Goal: Information Seeking & Learning: Learn about a topic

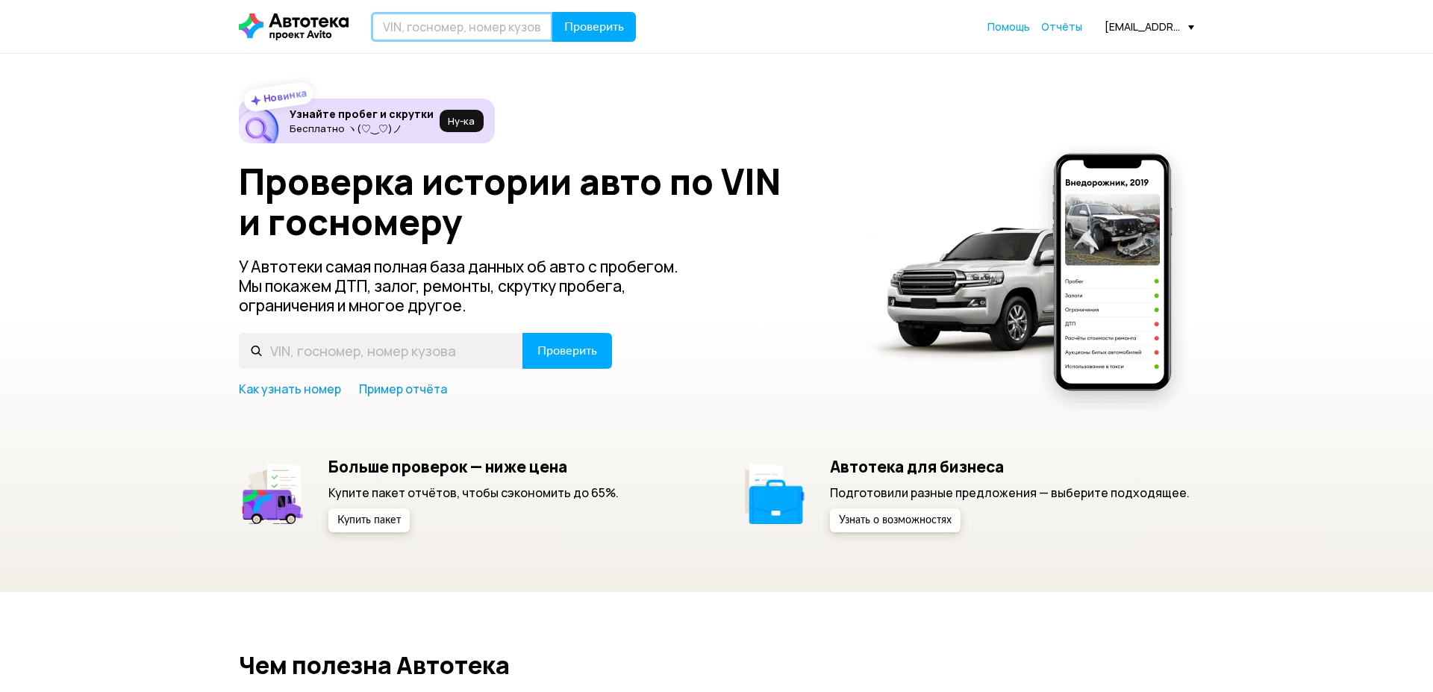
click at [410, 34] on input "text" at bounding box center [462, 27] width 182 height 30
click at [418, 32] on input "text" at bounding box center [462, 27] width 182 height 30
drag, startPoint x: 403, startPoint y: 28, endPoint x: 425, endPoint y: 25, distance: 21.9
click at [408, 28] on input "text" at bounding box center [462, 27] width 182 height 30
type input "Е628ВН147"
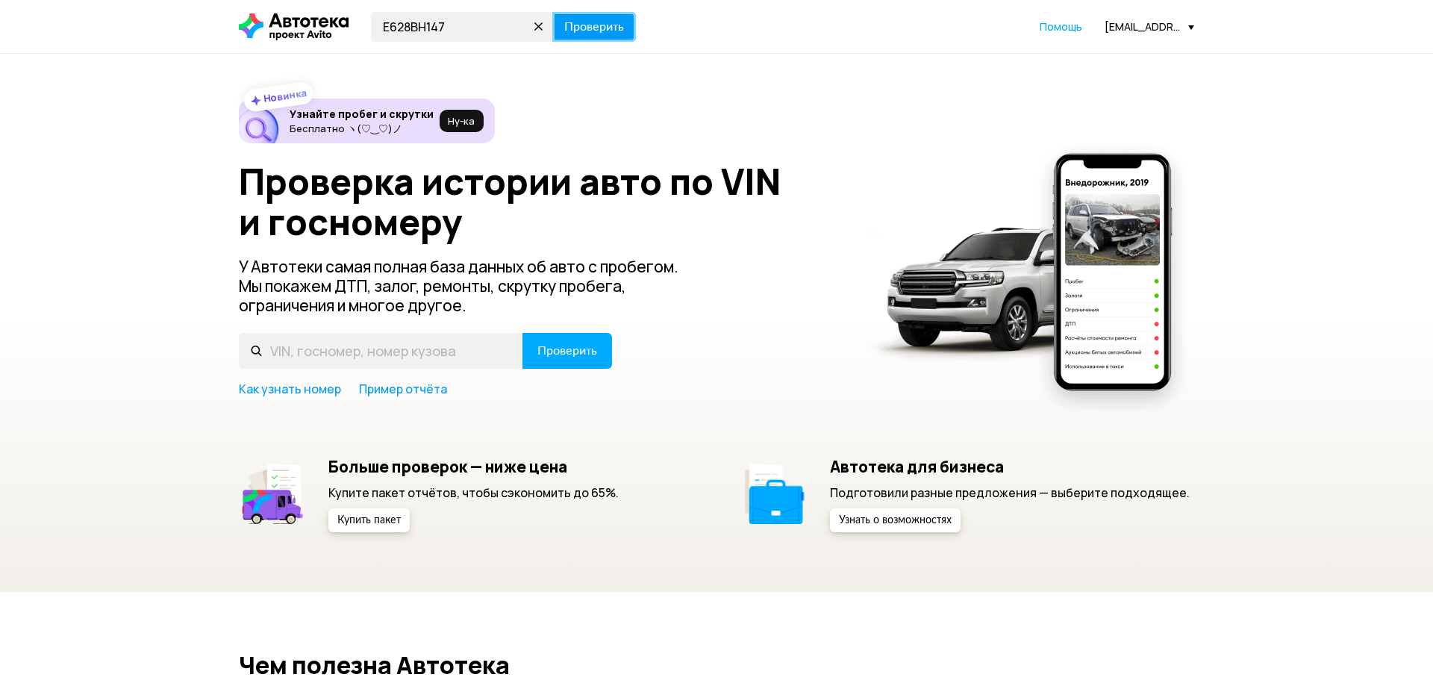
click at [613, 28] on span "Проверить" at bounding box center [594, 27] width 60 height 12
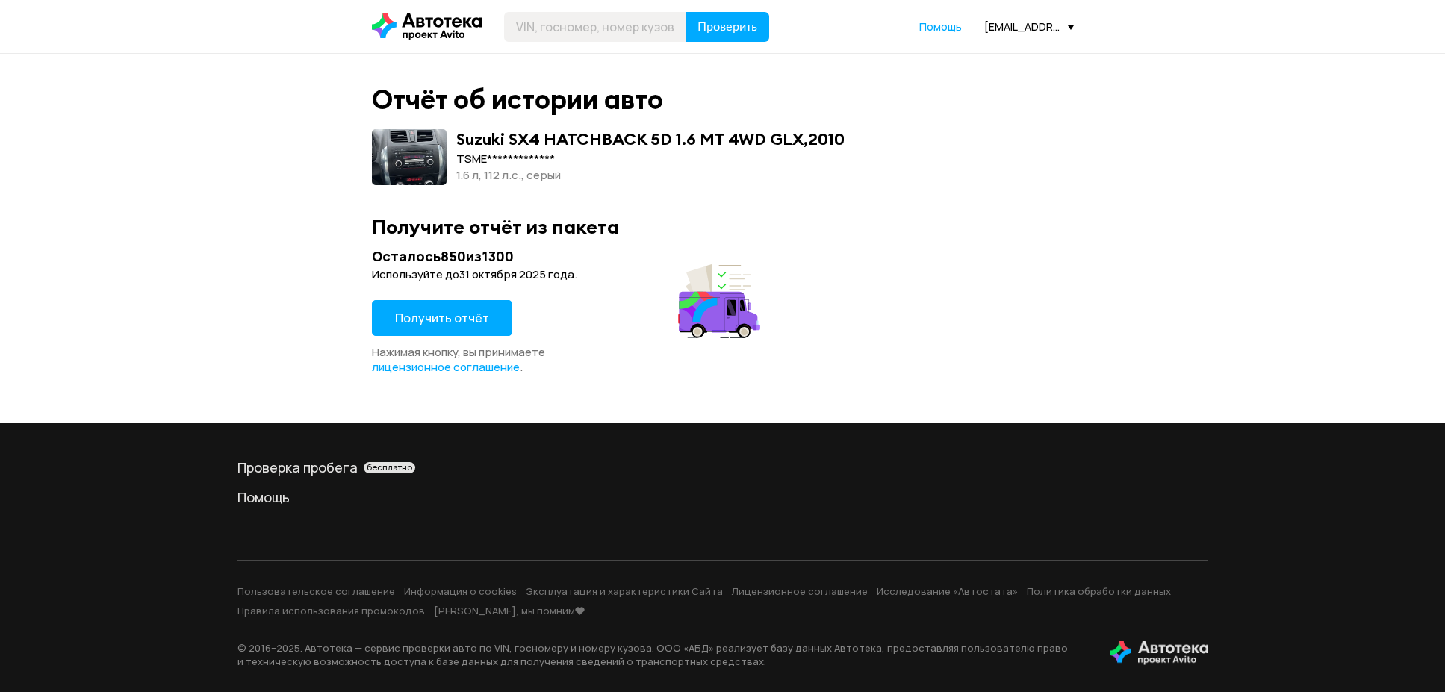
click at [445, 311] on button "Получить отчёт" at bounding box center [442, 318] width 140 height 36
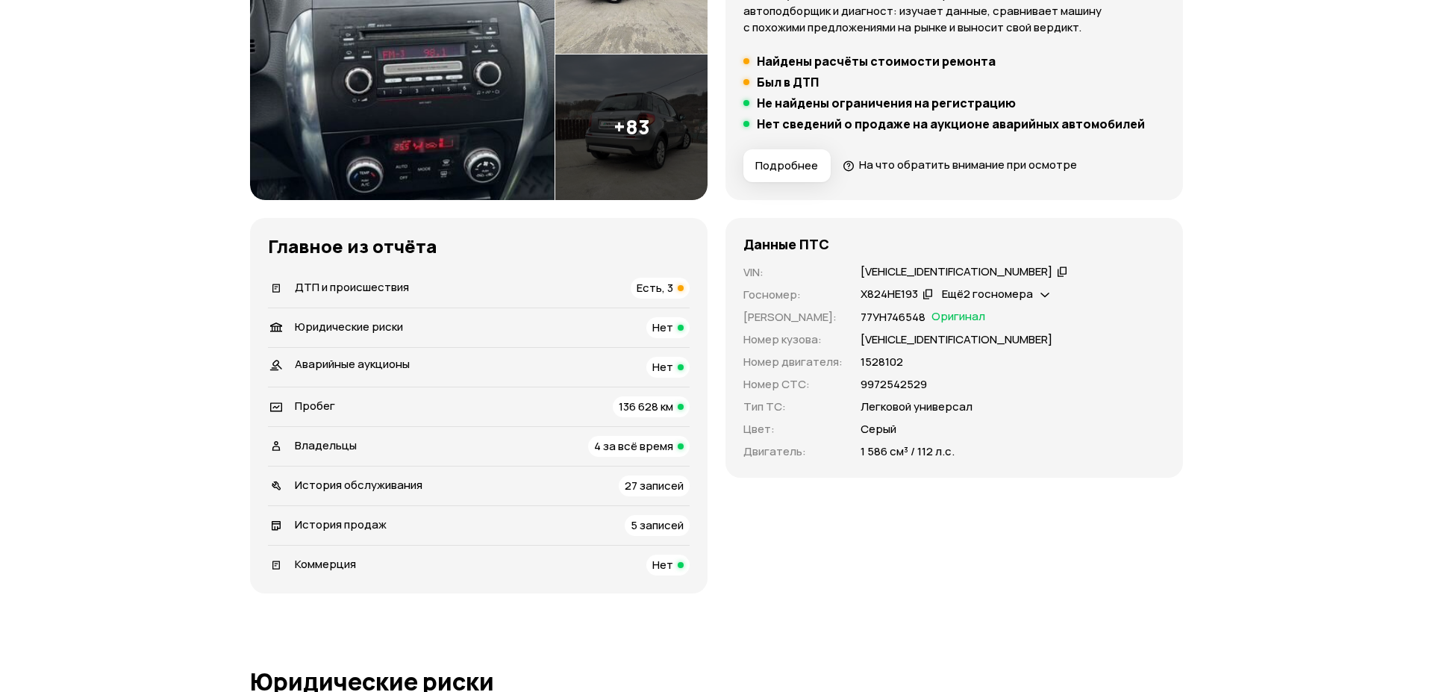
scroll to position [358, 0]
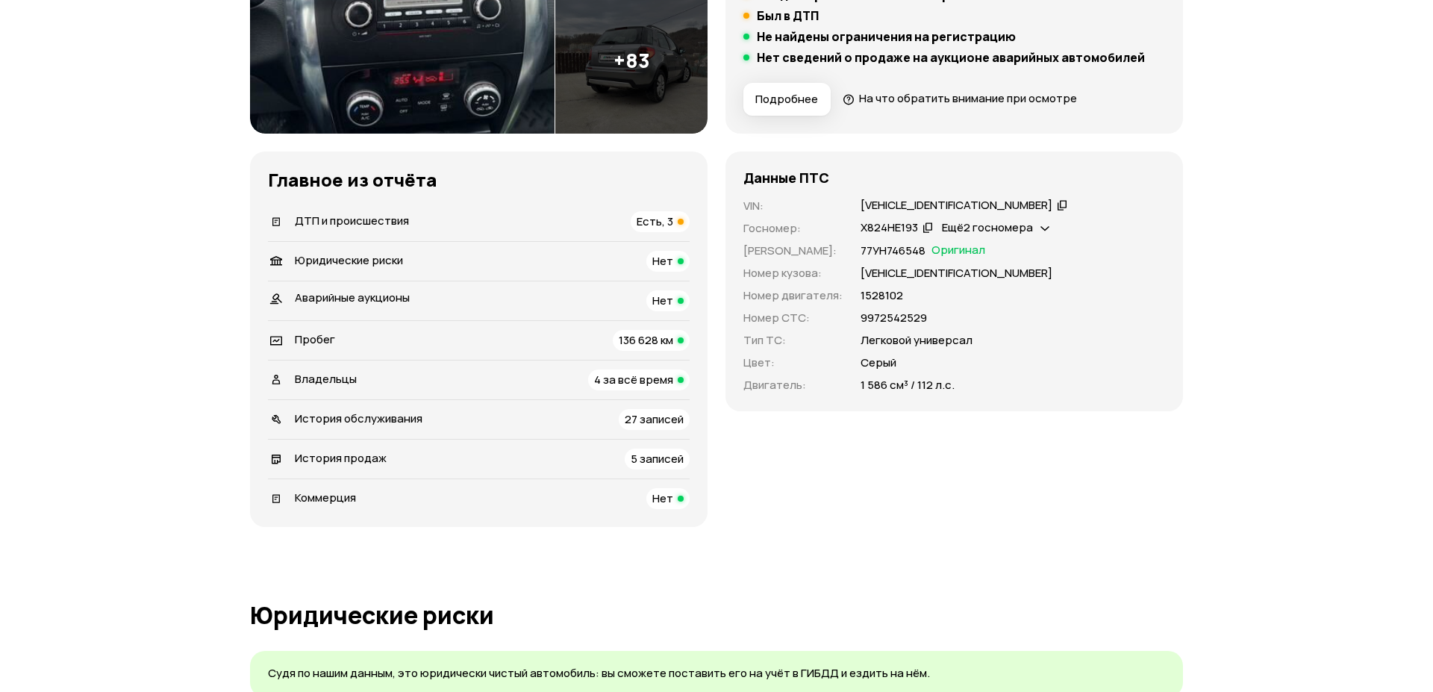
click at [394, 226] on span "ДТП и происшествия" at bounding box center [352, 221] width 114 height 16
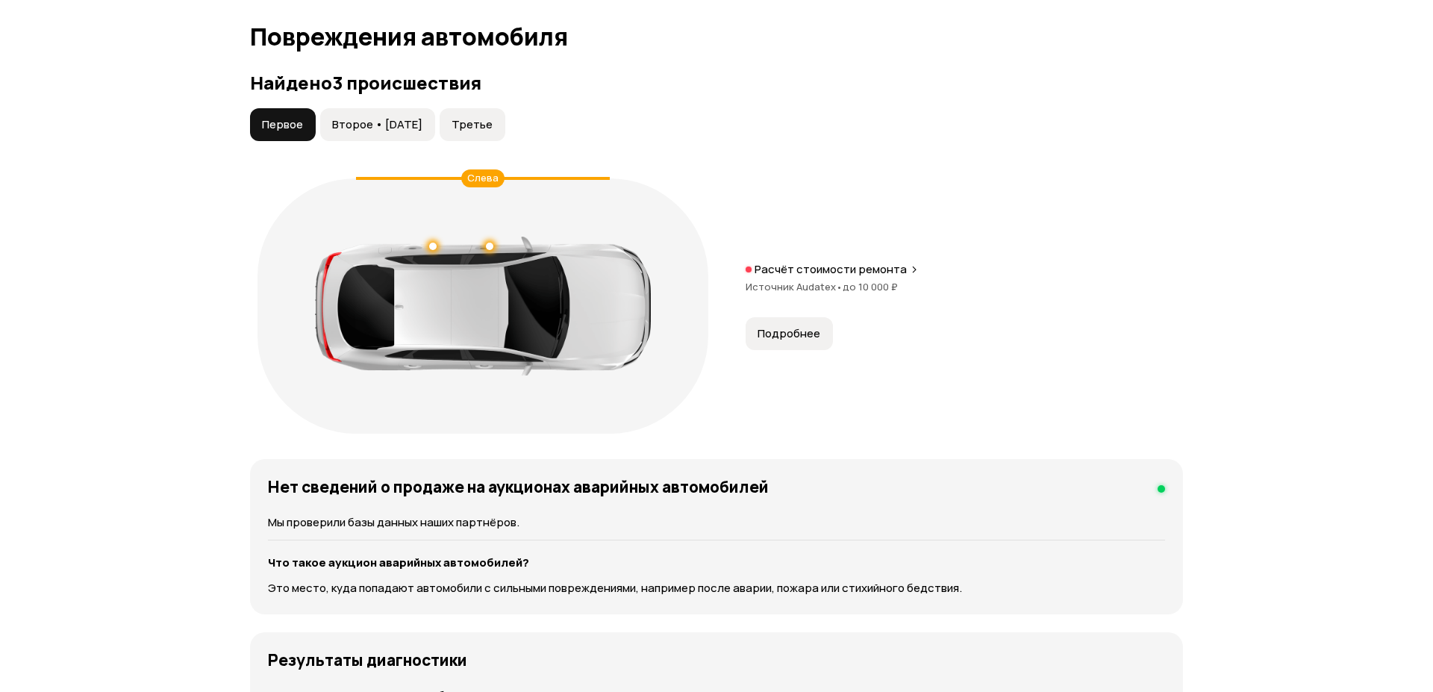
scroll to position [1547, 0]
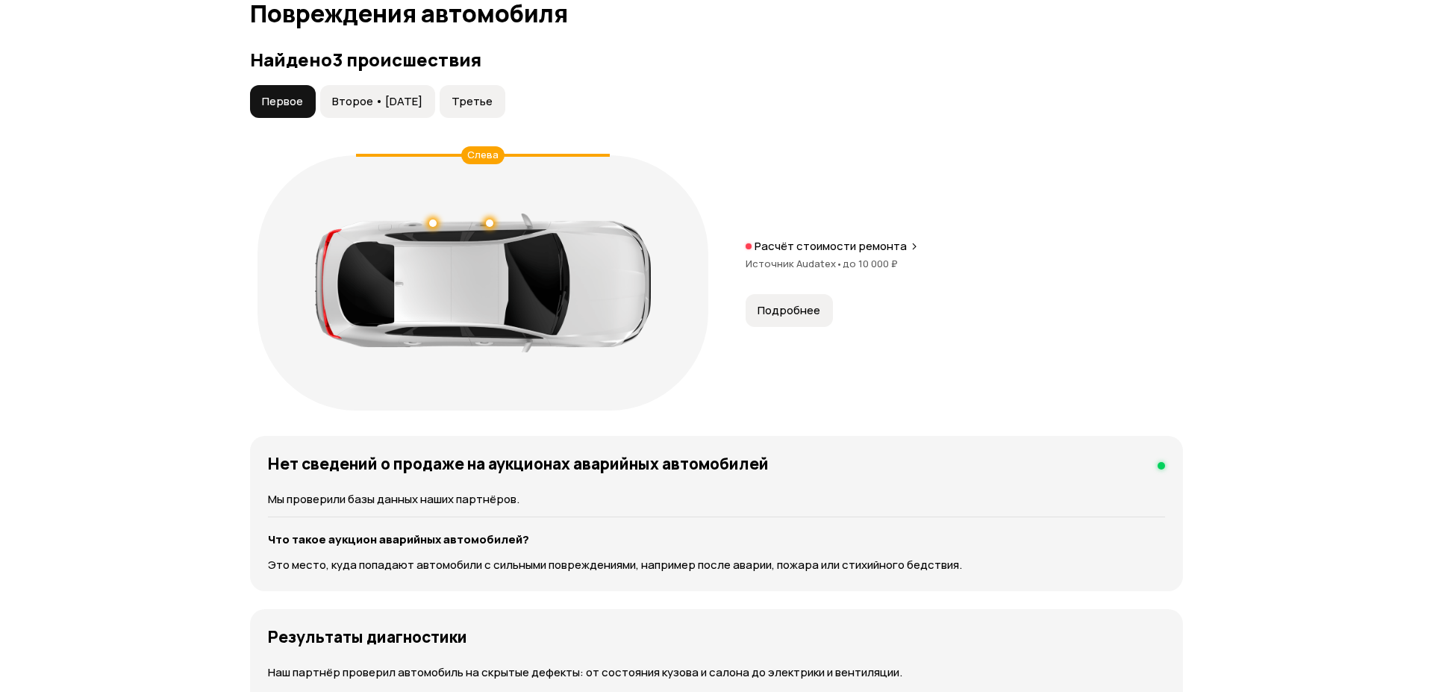
drag, startPoint x: 364, startPoint y: 96, endPoint x: 408, endPoint y: 96, distance: 43.3
click at [368, 96] on span "Второе • [DATE]" at bounding box center [377, 101] width 90 height 15
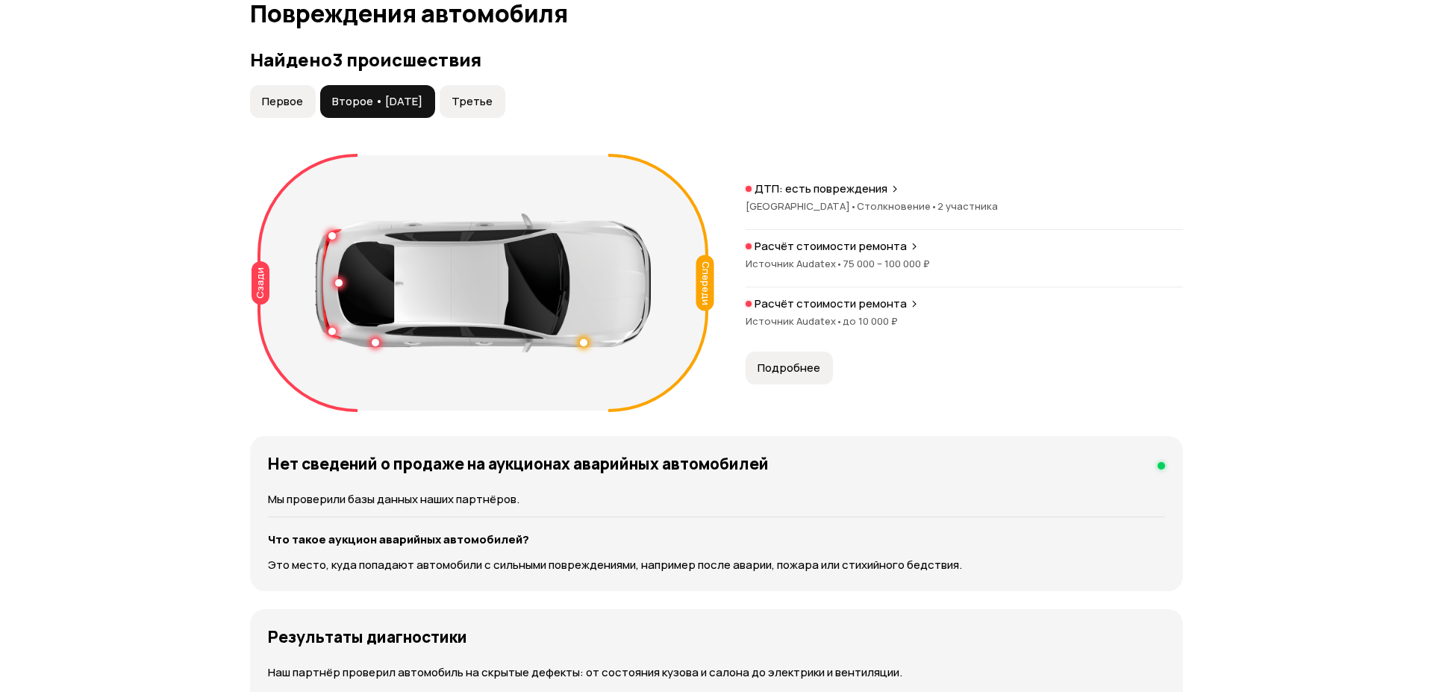
click at [493, 103] on span "Третье" at bounding box center [472, 101] width 41 height 15
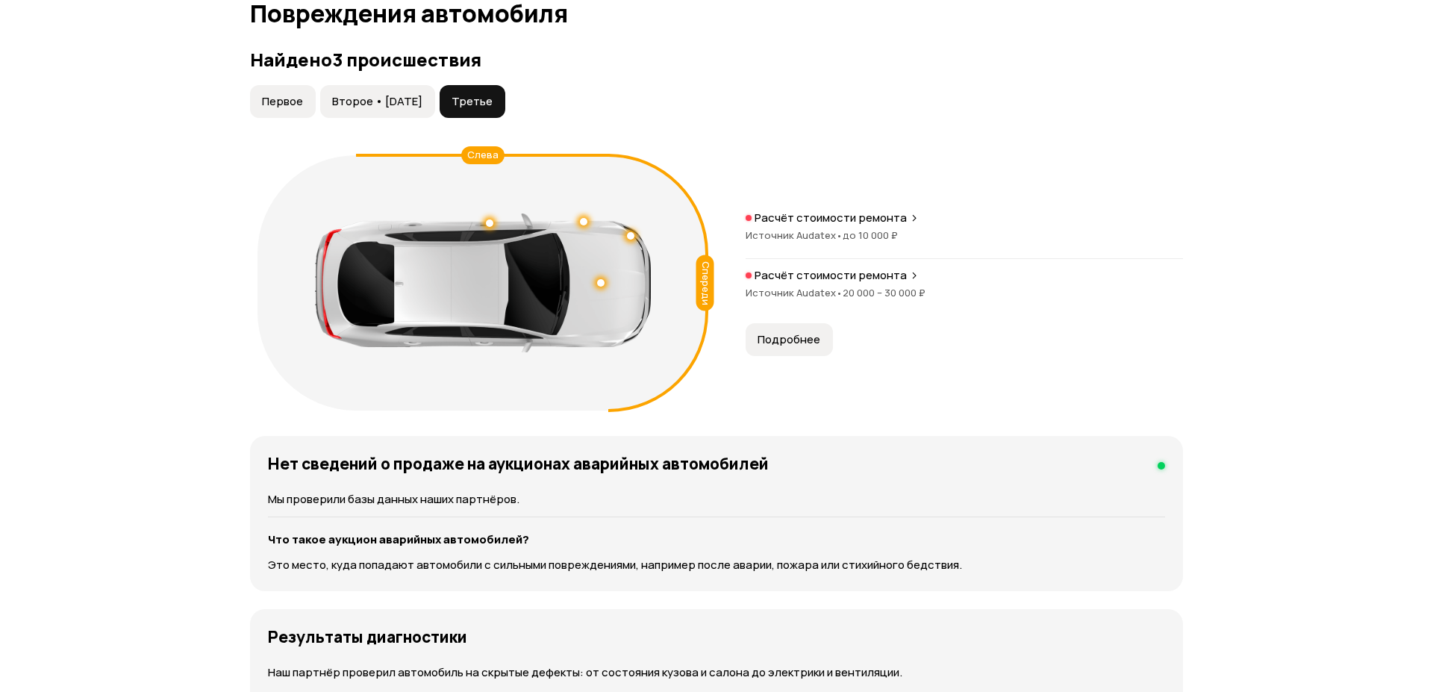
click at [380, 92] on button "Второе • [DATE]" at bounding box center [377, 101] width 115 height 33
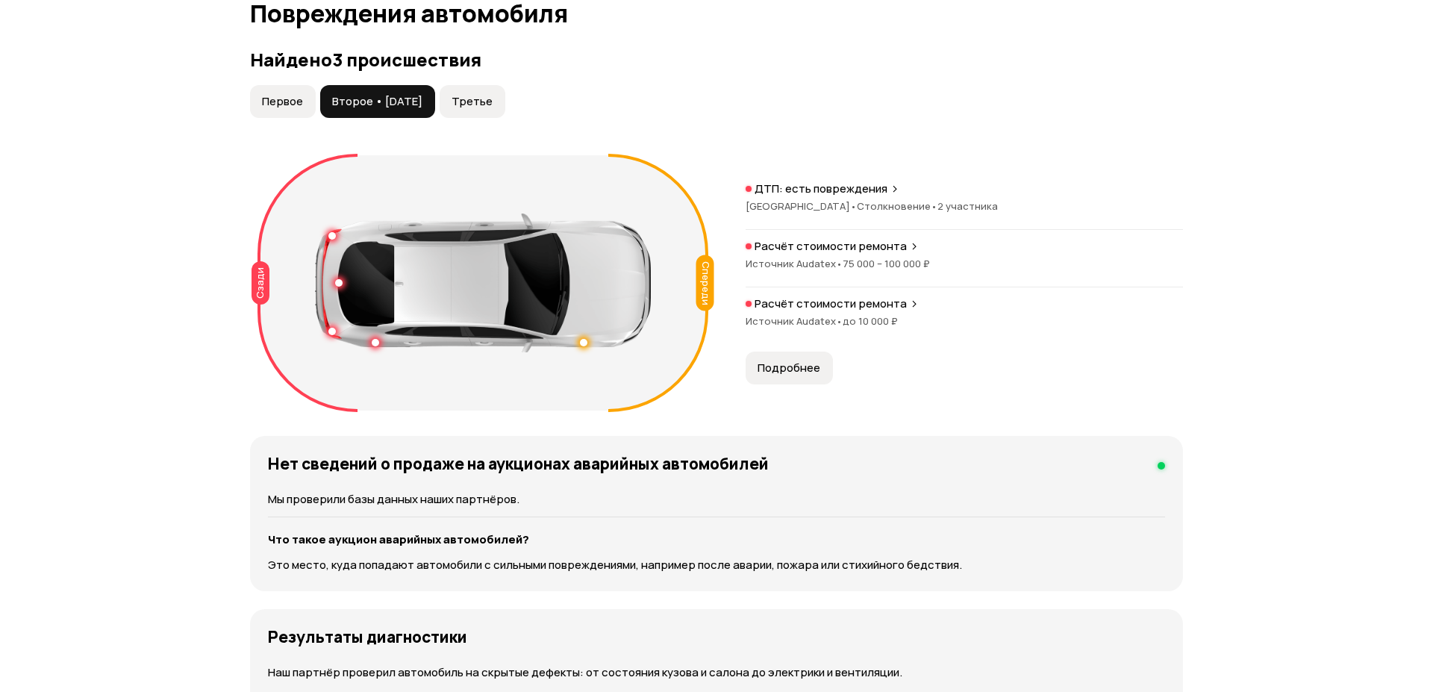
drag, startPoint x: 278, startPoint y: 105, endPoint x: 779, endPoint y: 127, distance: 502.2
click at [281, 105] on span "Первое" at bounding box center [282, 101] width 41 height 15
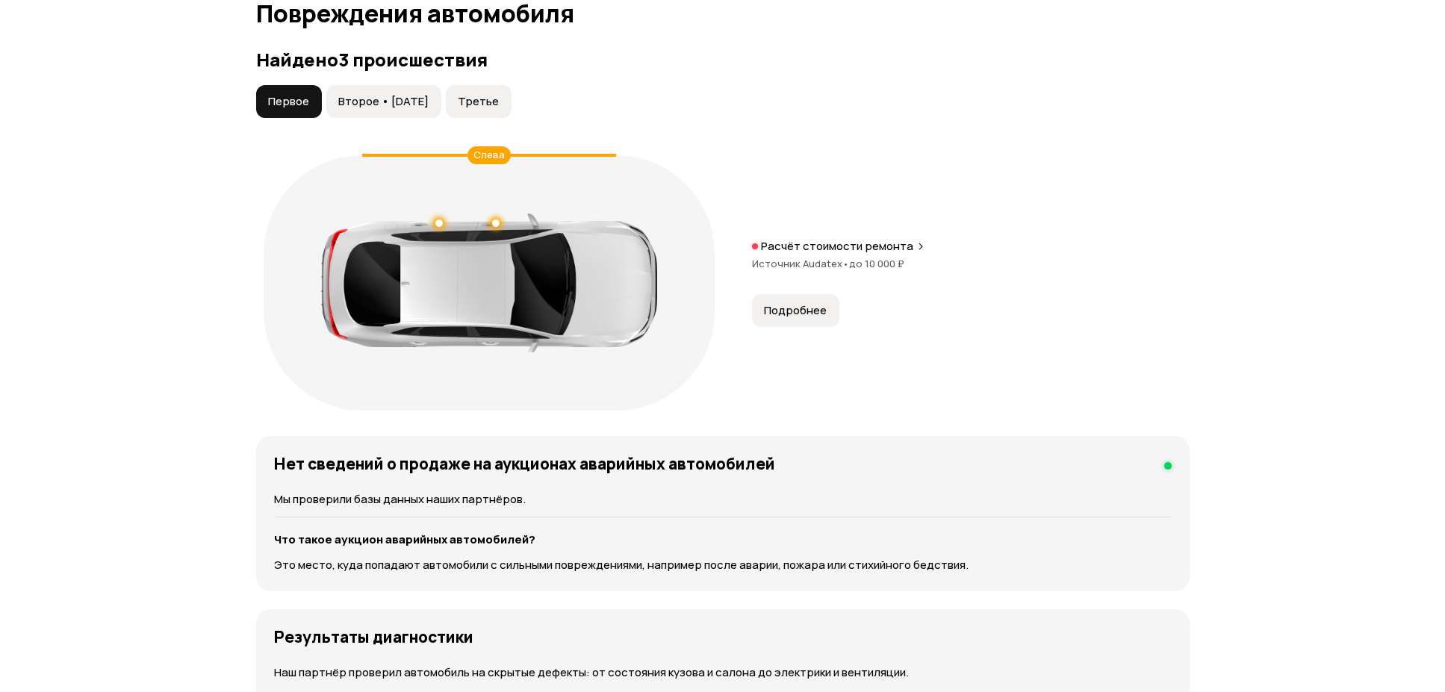
scroll to position [0, 0]
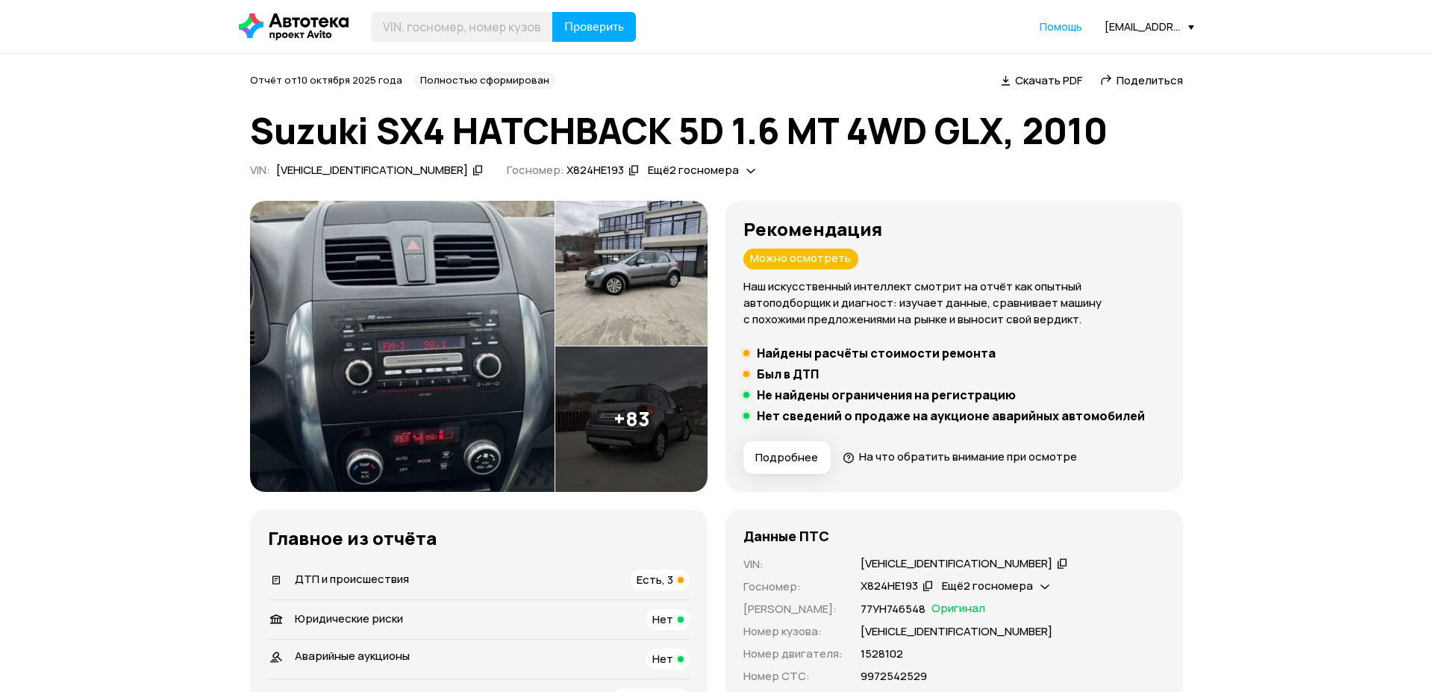
click at [440, 344] on img at bounding box center [402, 346] width 305 height 291
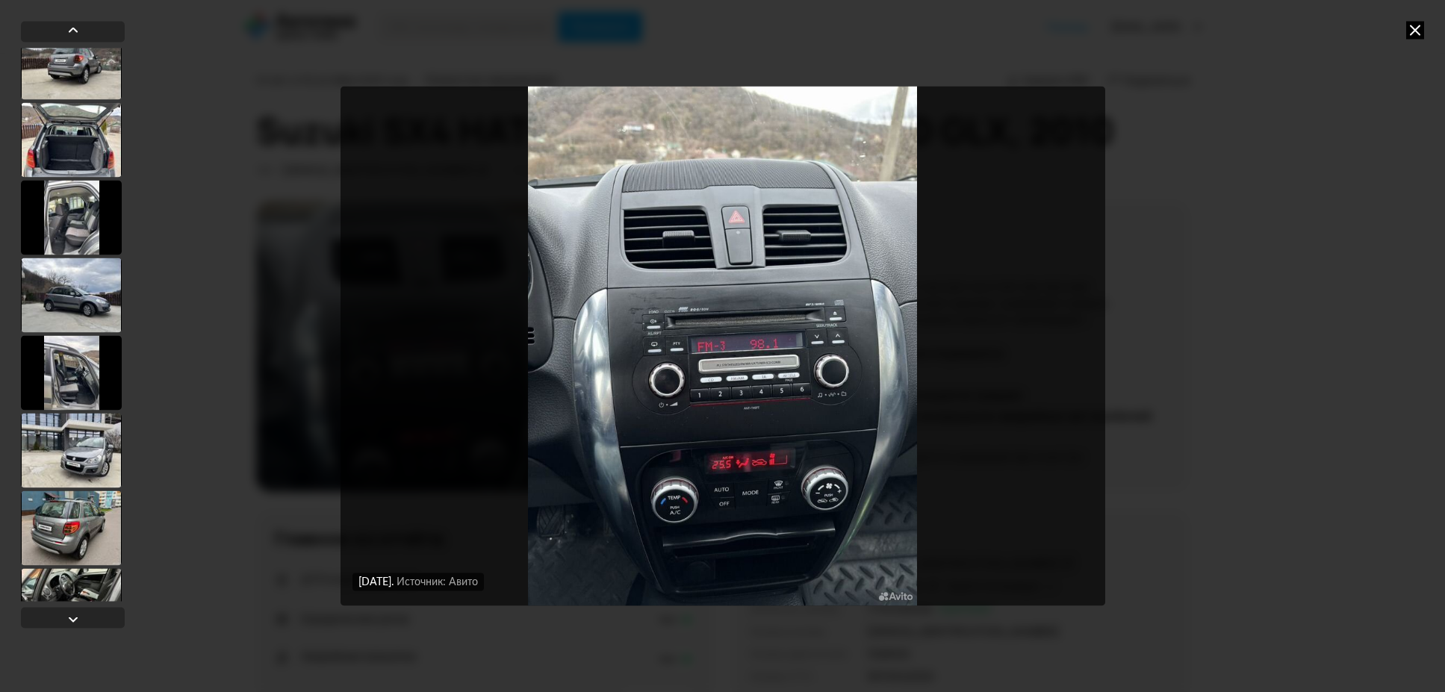
scroll to position [269, 0]
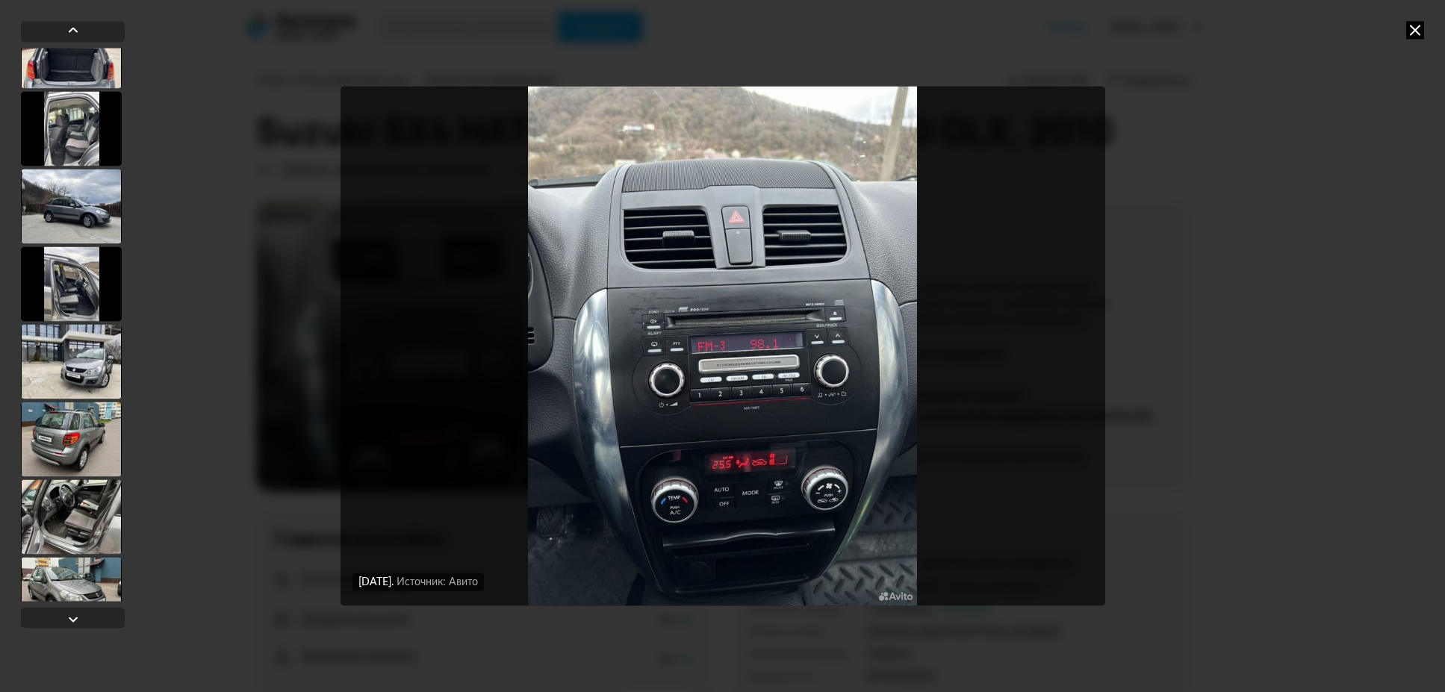
click at [82, 533] on div at bounding box center [71, 516] width 101 height 75
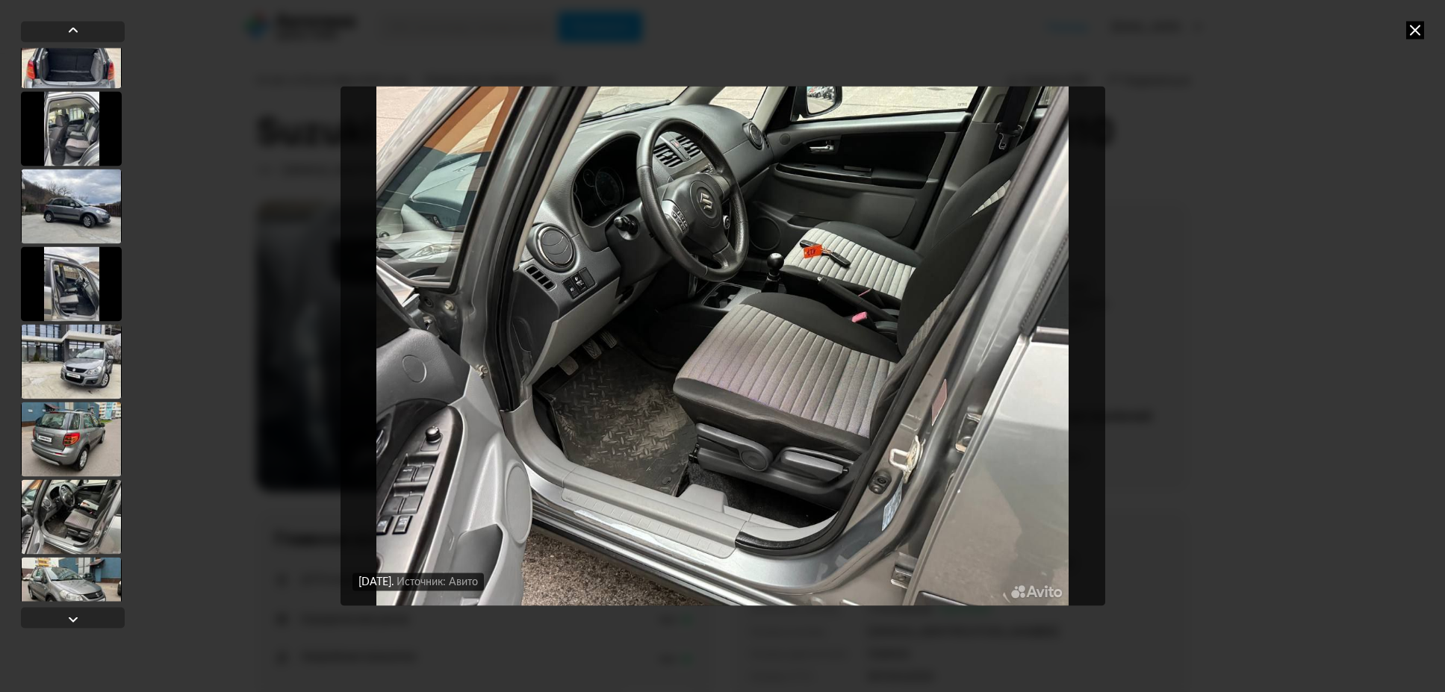
scroll to position [267, 0]
click at [74, 626] on div at bounding box center [73, 620] width 18 height 18
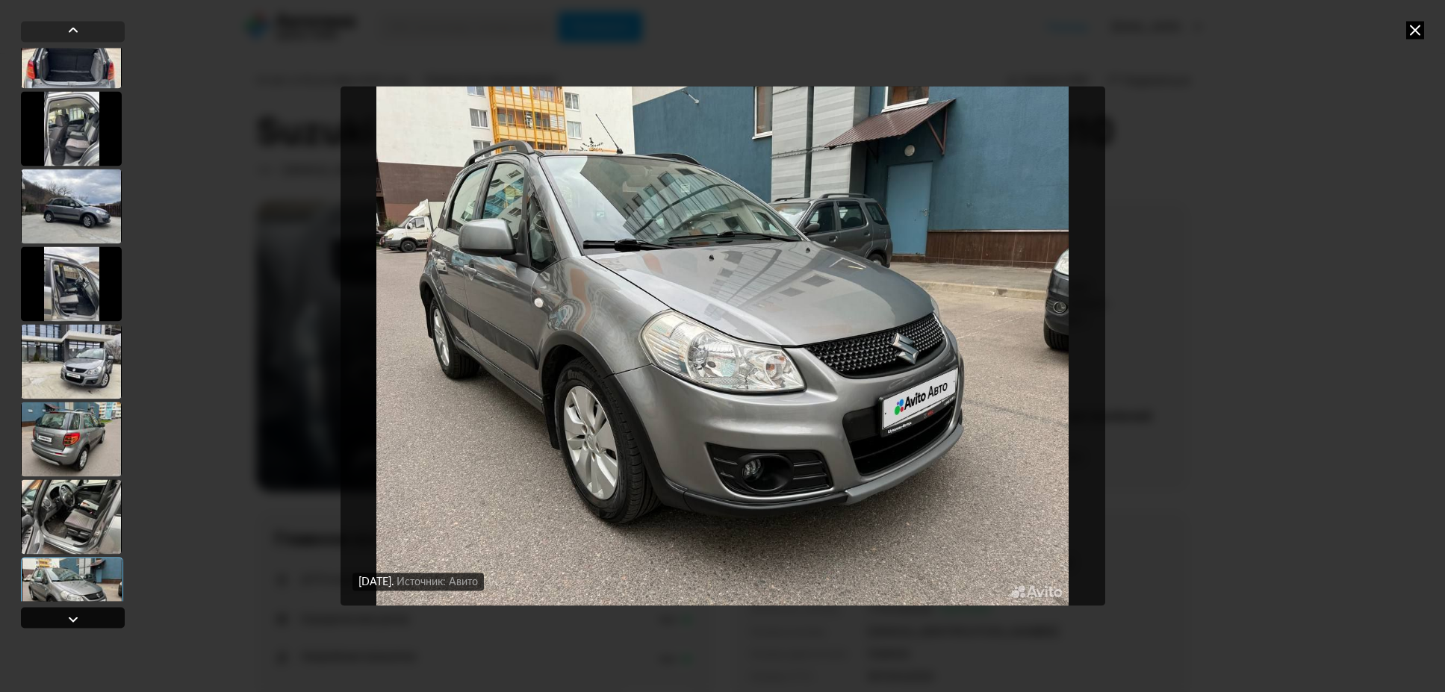
click at [74, 626] on div at bounding box center [73, 620] width 18 height 18
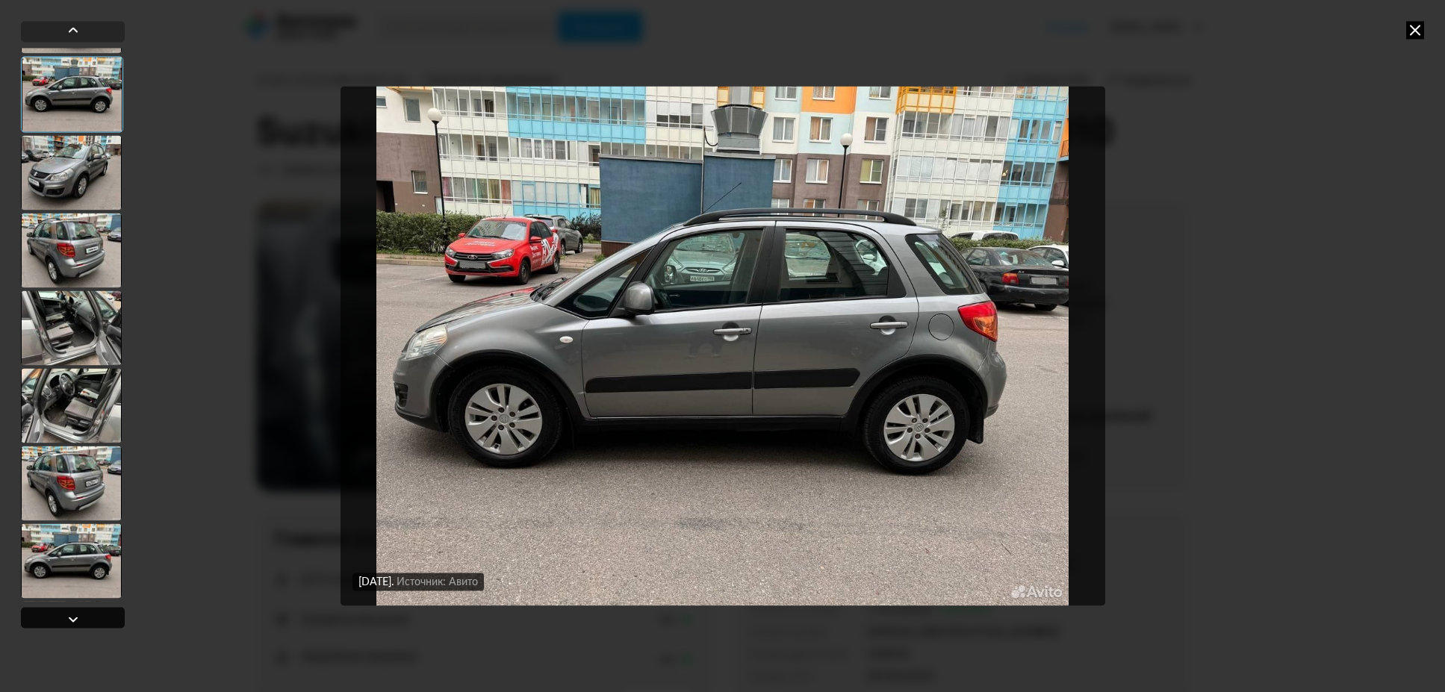
click at [74, 626] on div at bounding box center [73, 620] width 18 height 18
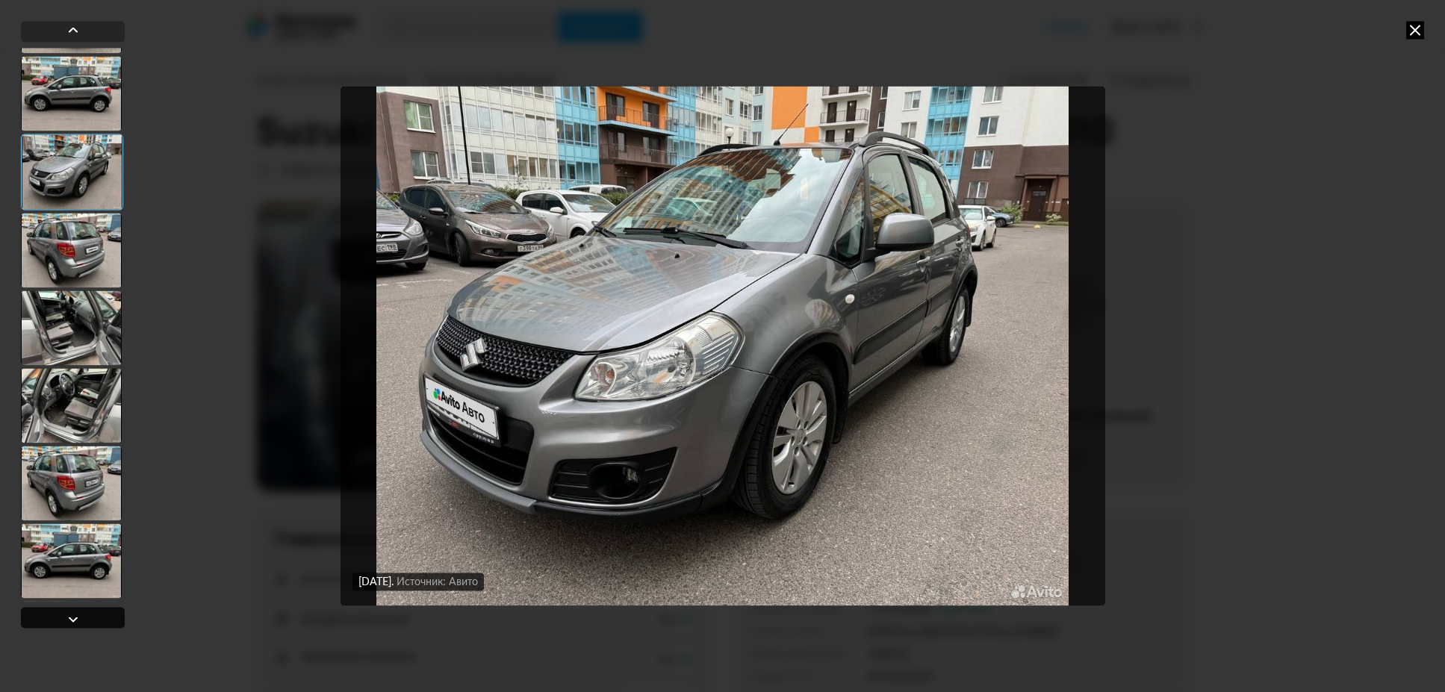
click at [74, 626] on div at bounding box center [73, 620] width 18 height 18
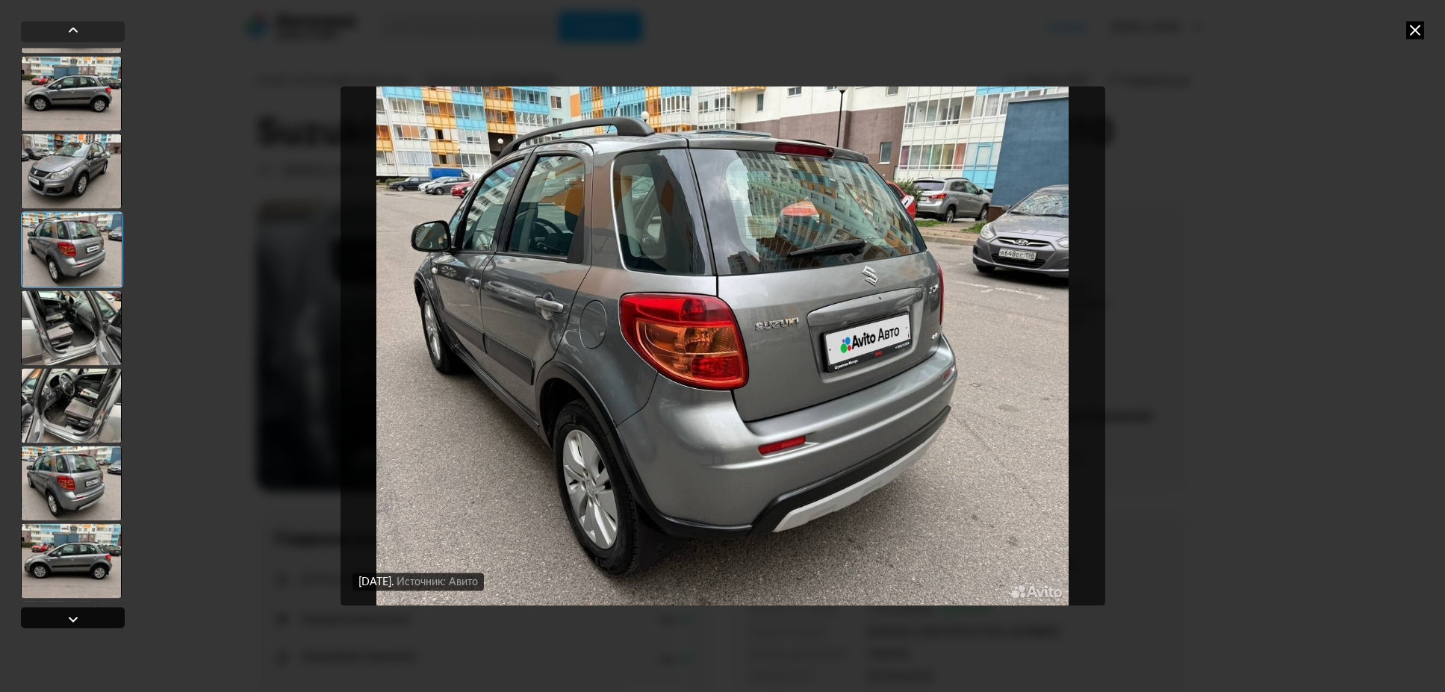
click at [74, 626] on div at bounding box center [73, 620] width 18 height 18
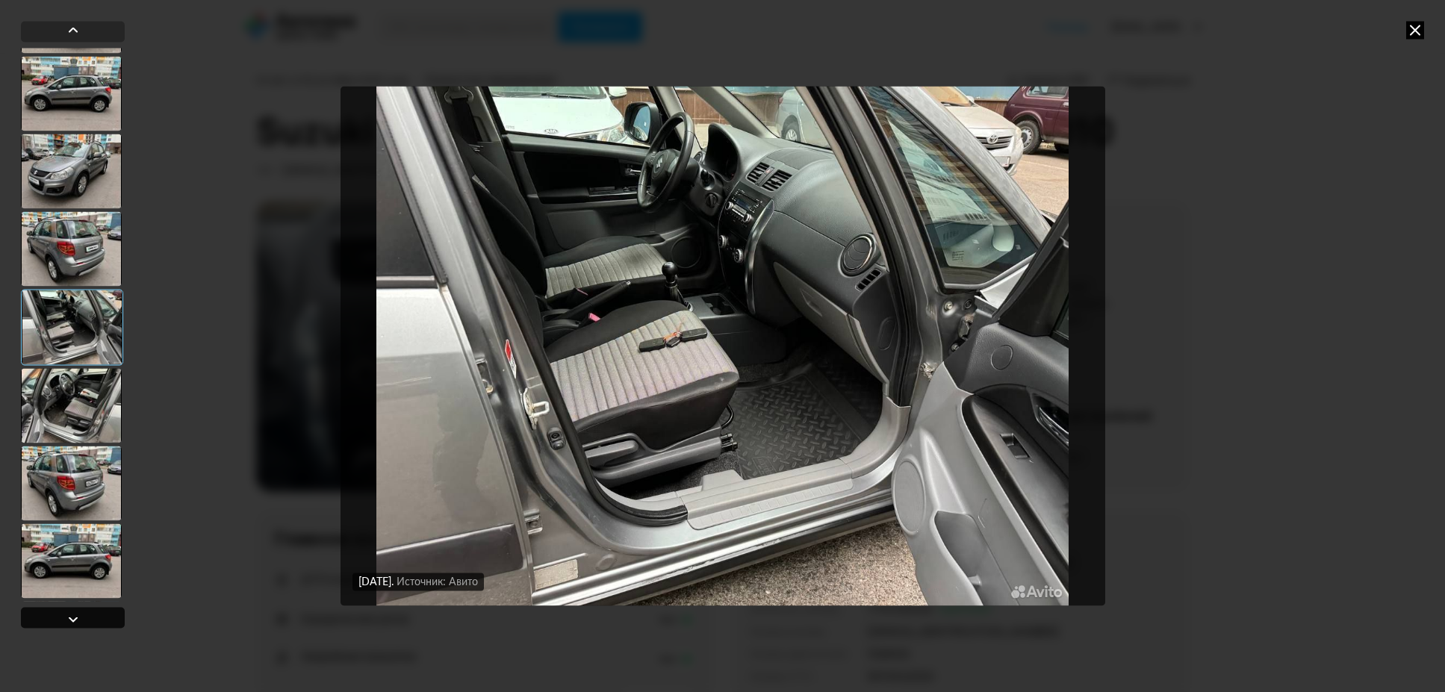
click at [74, 626] on div at bounding box center [73, 620] width 18 height 18
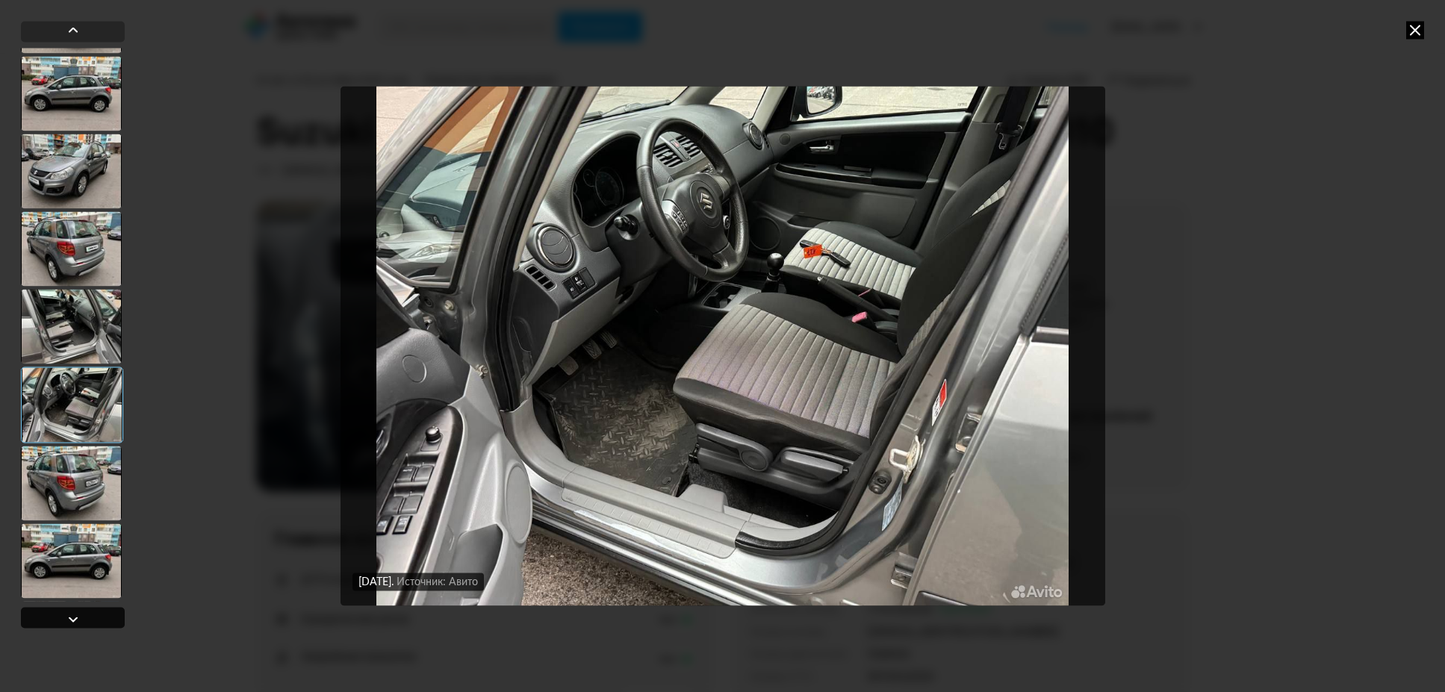
click at [74, 626] on div at bounding box center [73, 620] width 18 height 18
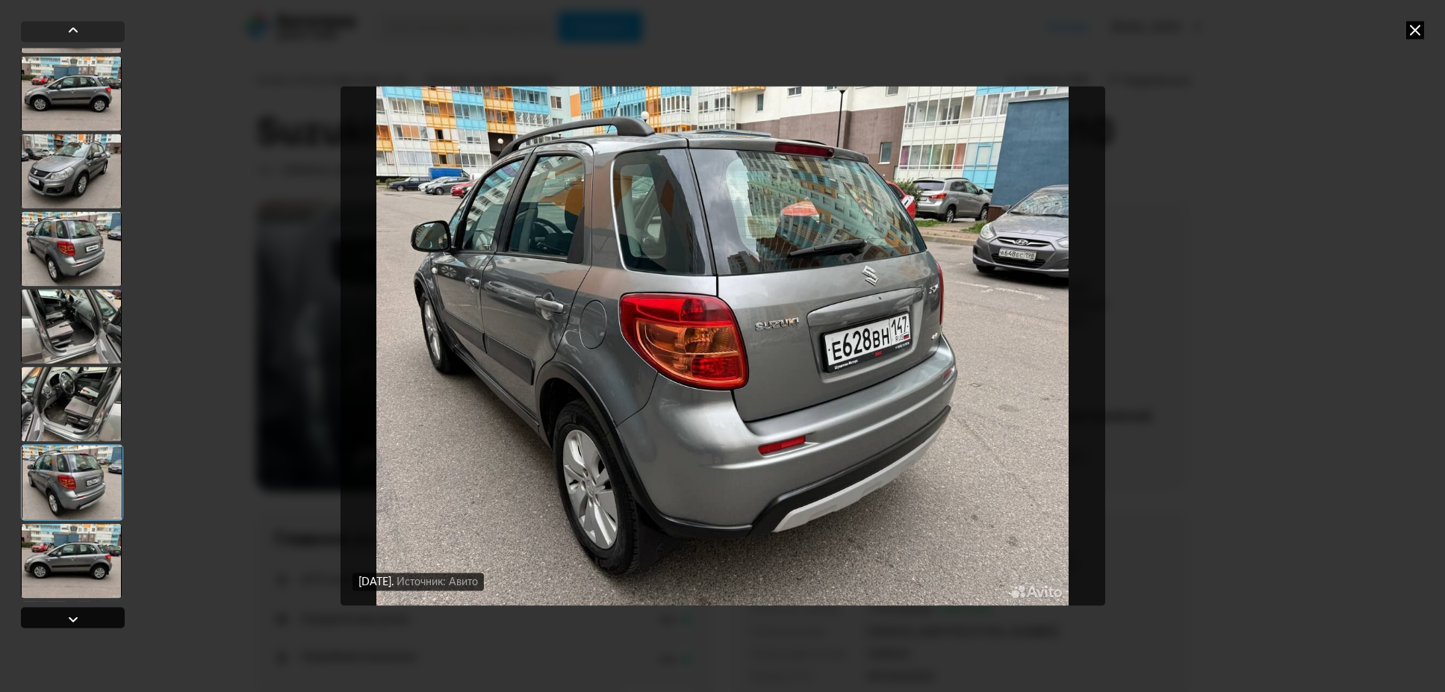
click at [76, 625] on div at bounding box center [73, 620] width 18 height 18
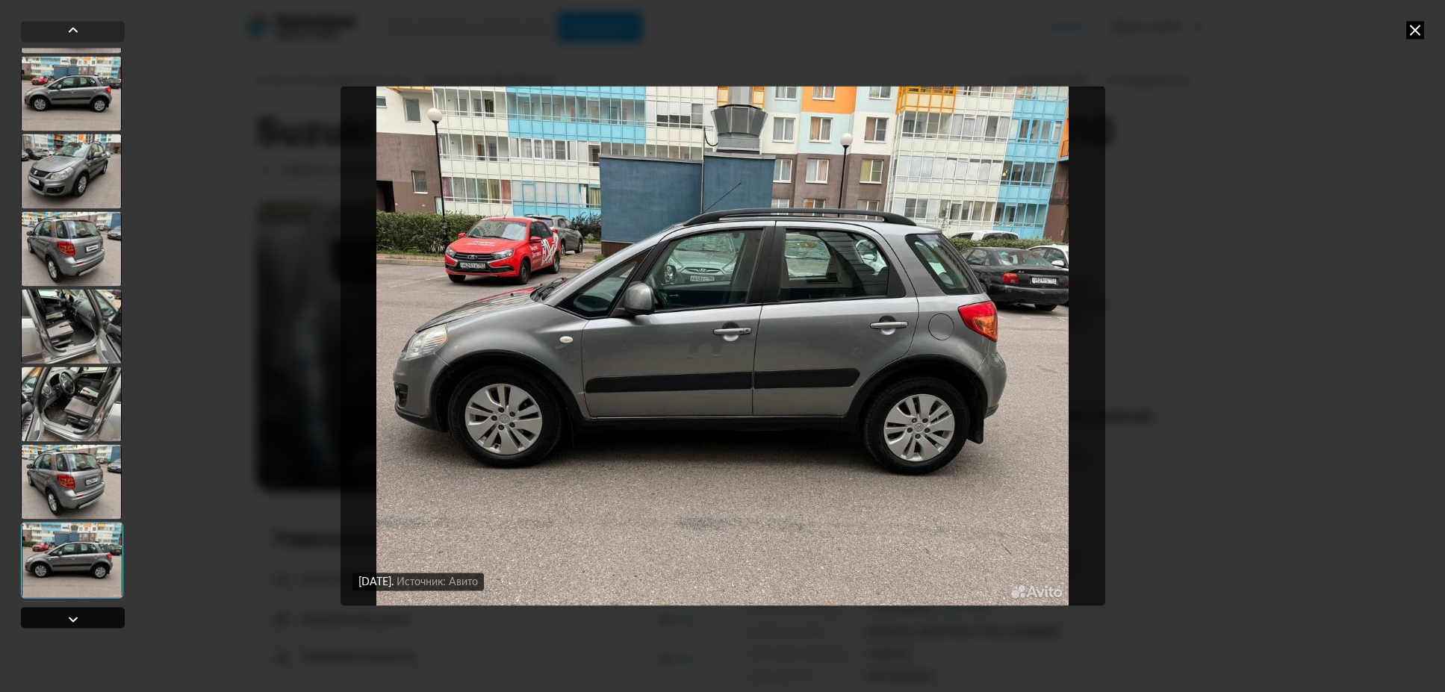
click at [76, 625] on div at bounding box center [73, 620] width 18 height 18
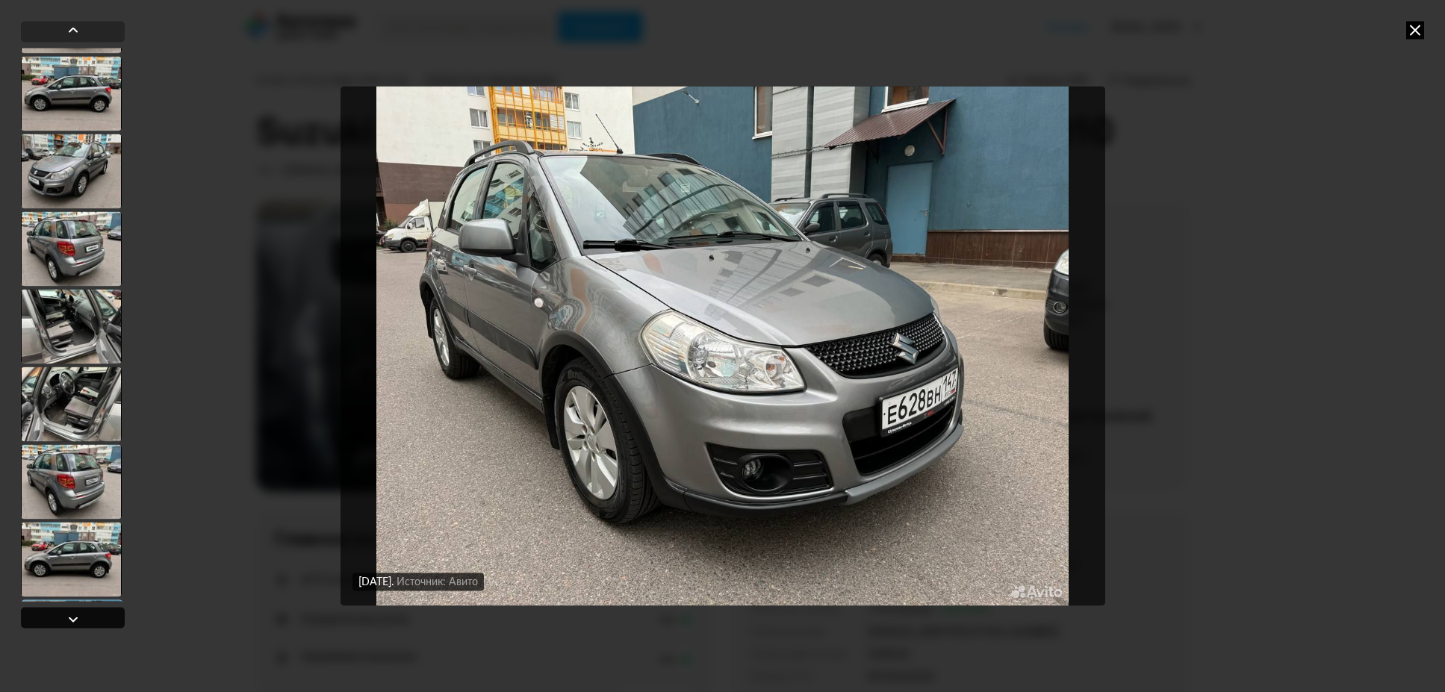
click at [76, 625] on div at bounding box center [73, 620] width 18 height 18
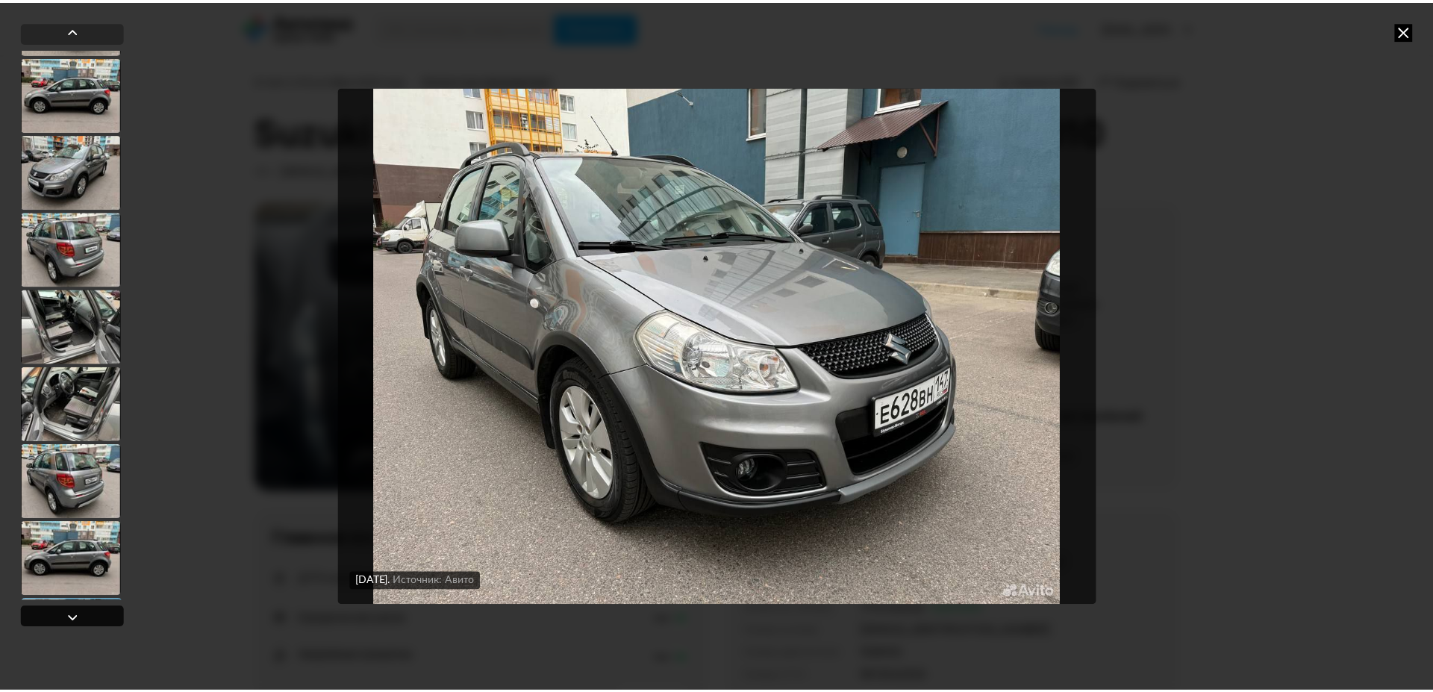
scroll to position [1443, 0]
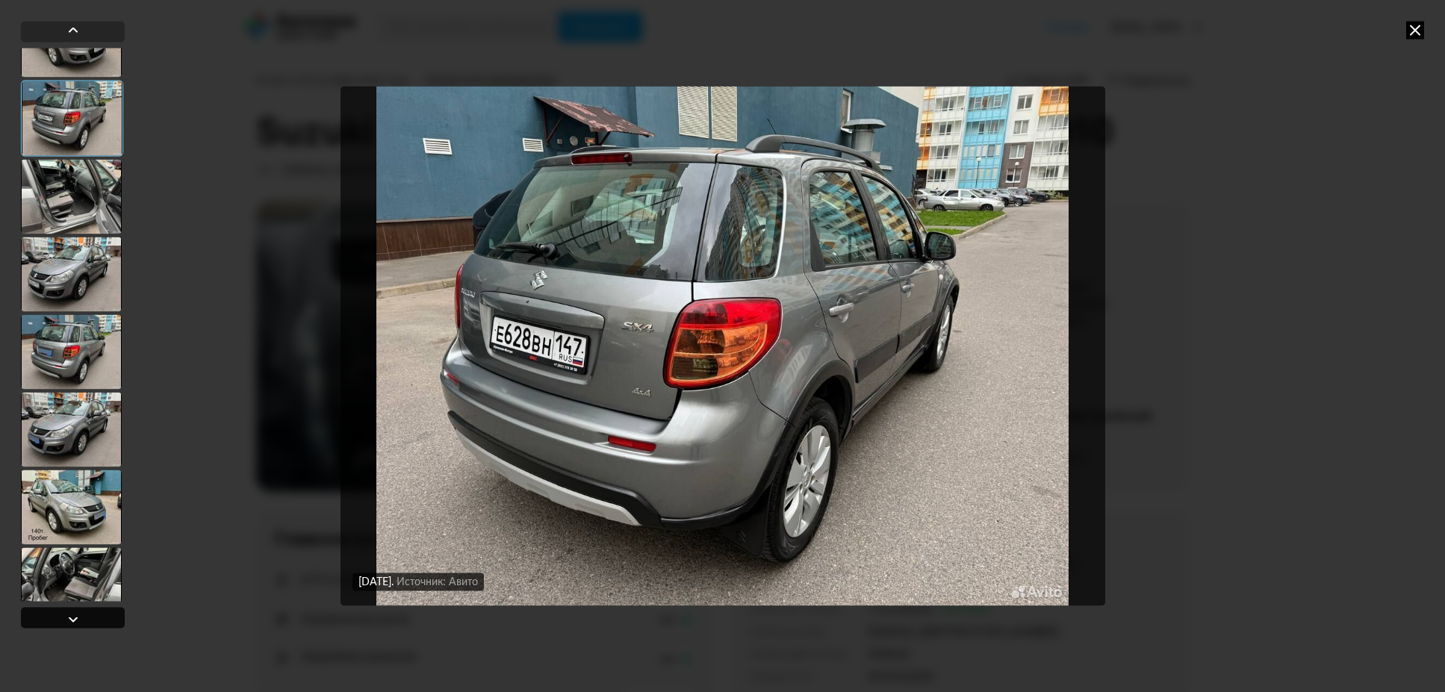
click at [76, 625] on div at bounding box center [73, 620] width 18 height 18
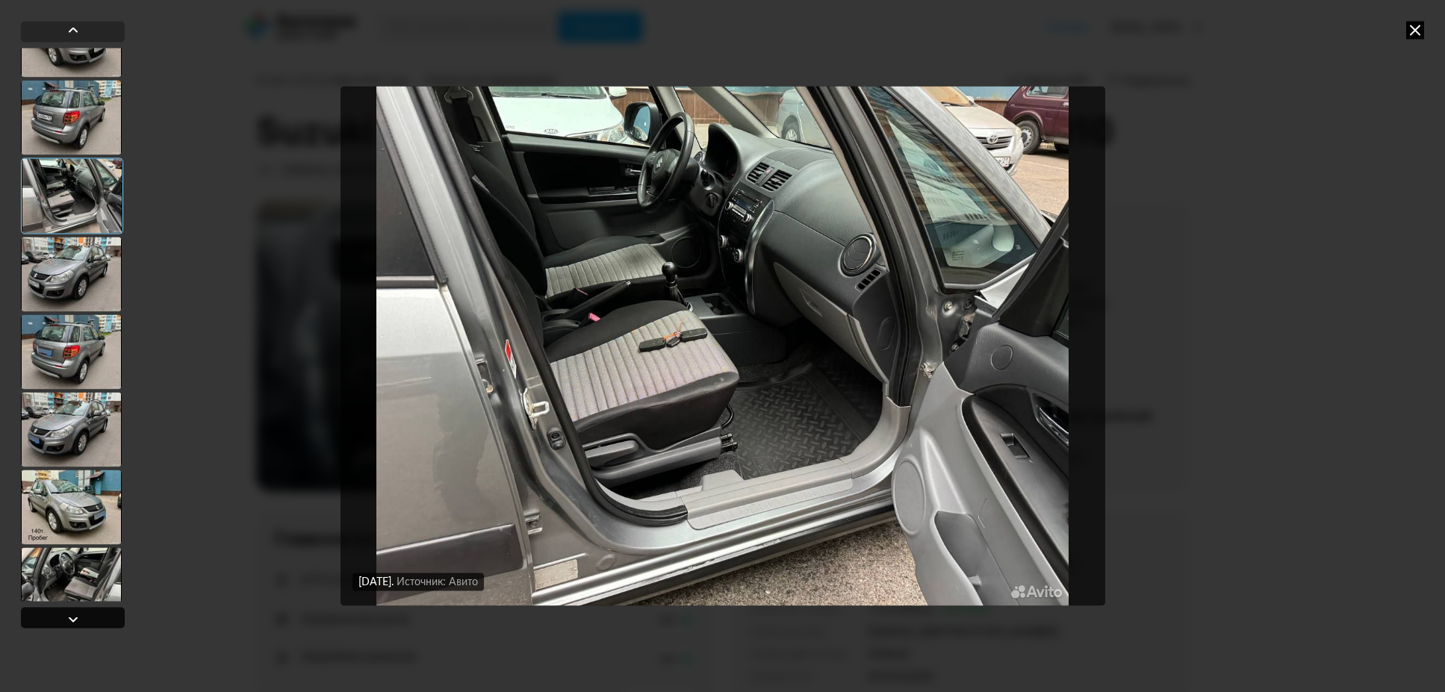
click at [76, 625] on div at bounding box center [73, 620] width 18 height 18
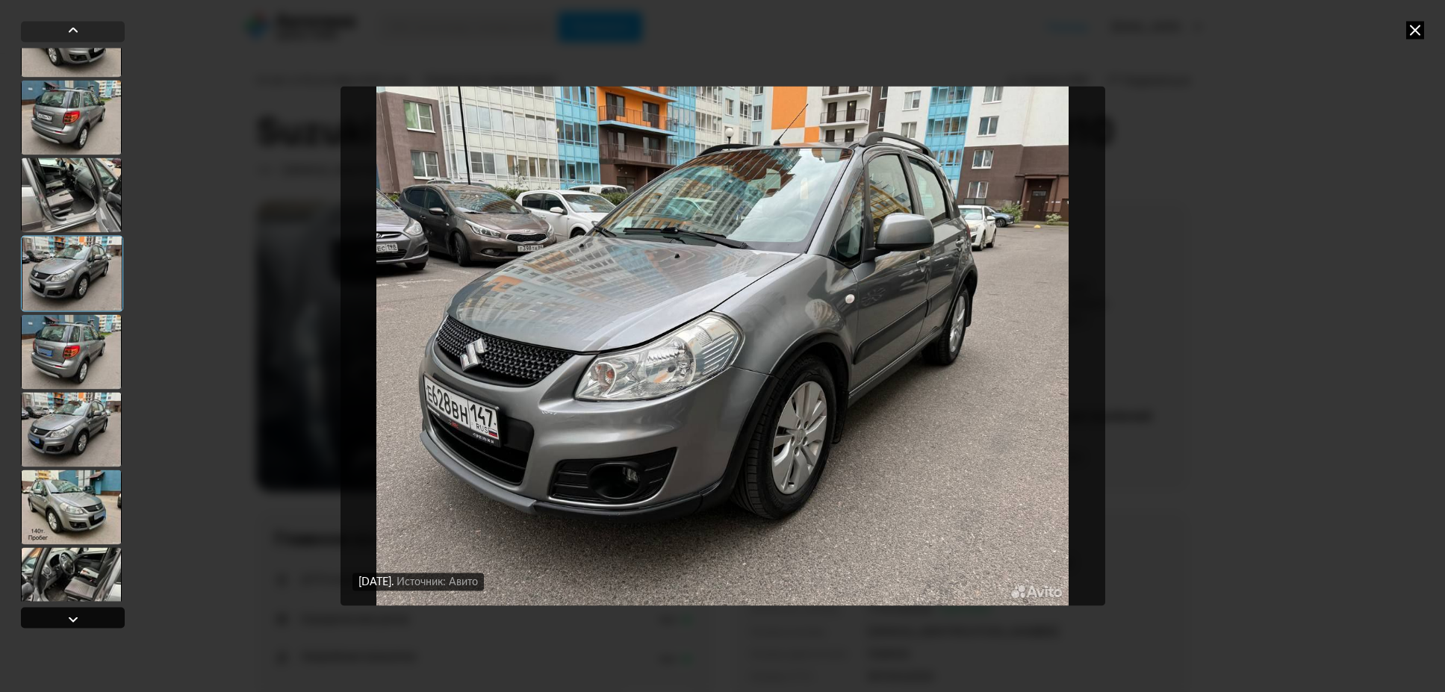
click at [76, 625] on div at bounding box center [73, 620] width 18 height 18
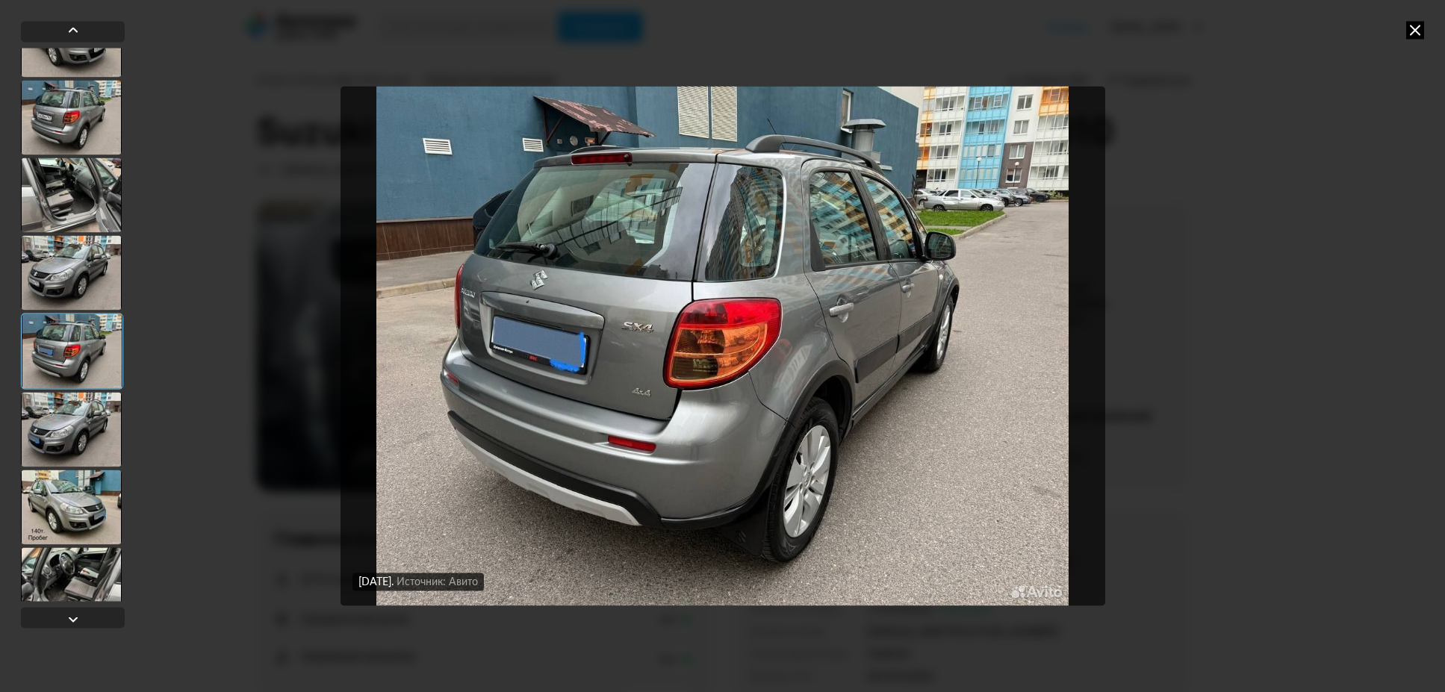
click at [1412, 31] on icon at bounding box center [1415, 30] width 18 height 18
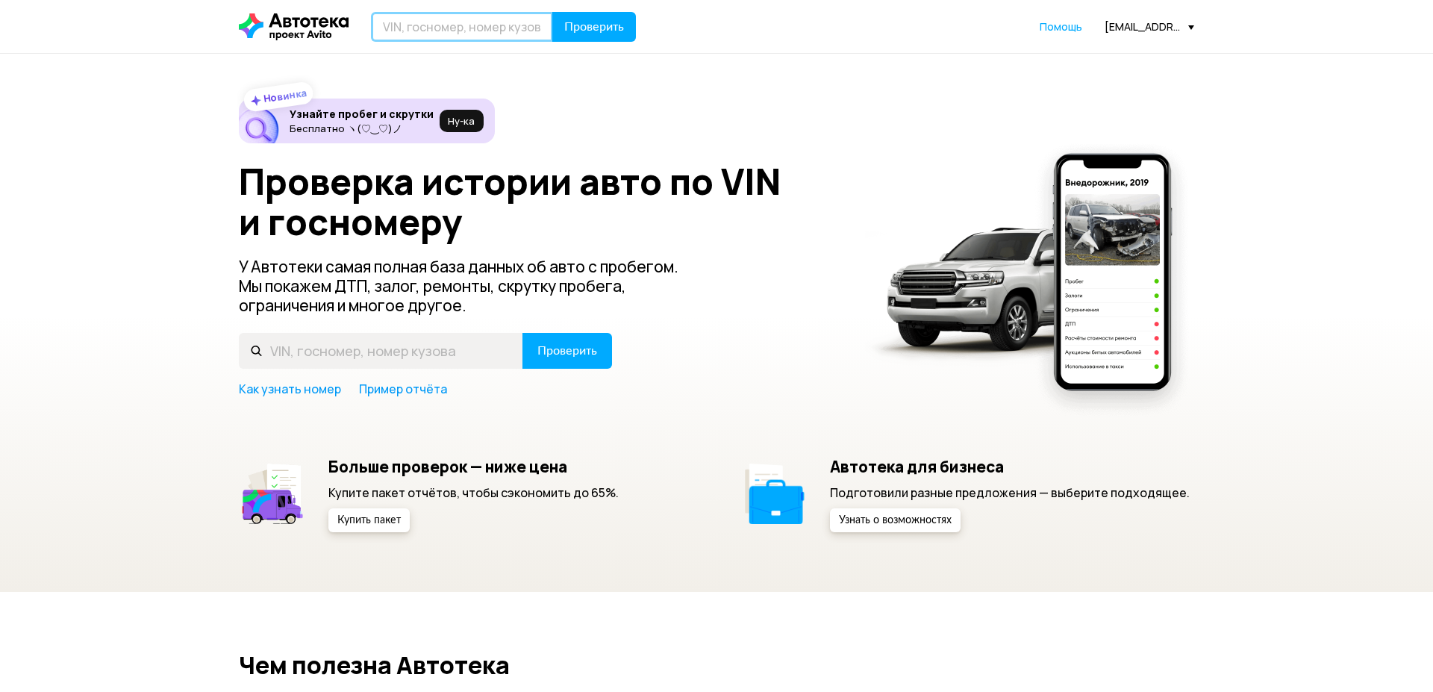
click at [438, 33] on input "text" at bounding box center [462, 27] width 182 height 30
type input "Е628ВН147"
click at [599, 33] on button "Проверить" at bounding box center [594, 27] width 84 height 30
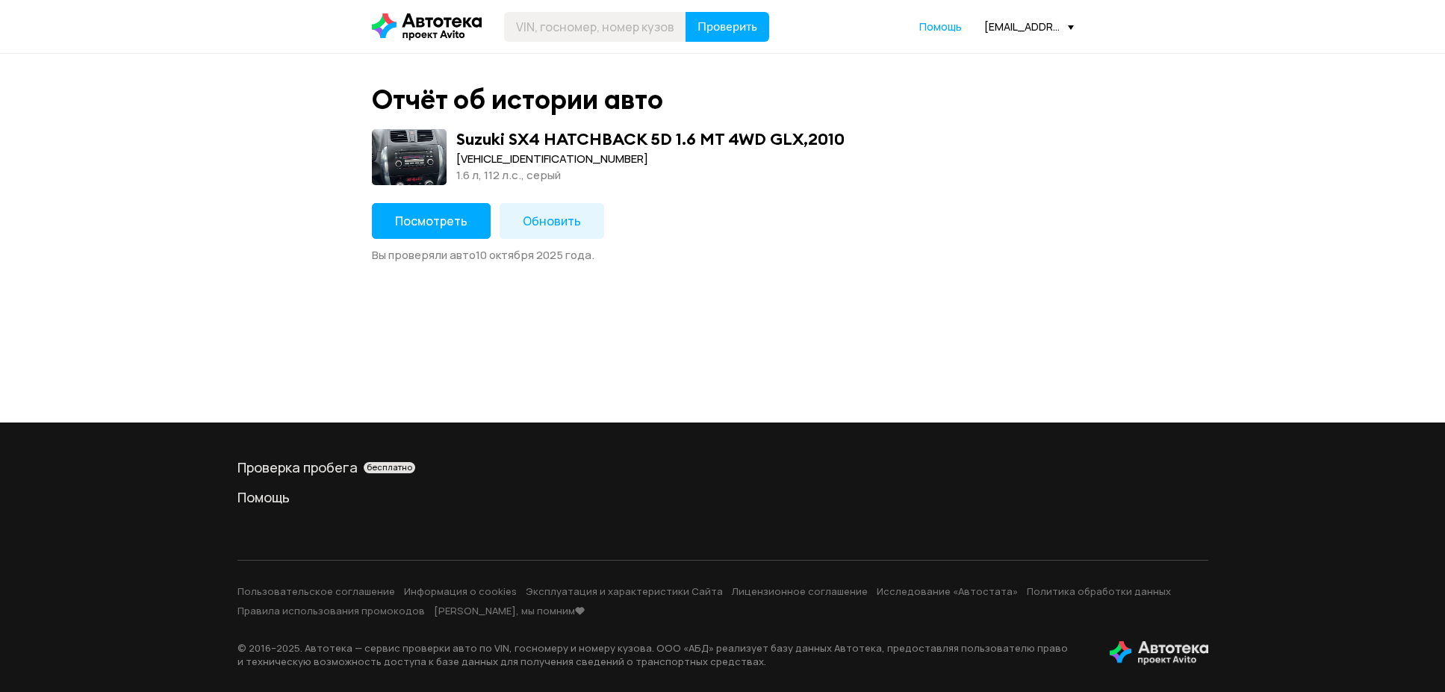
click at [401, 214] on button "Посмотреть" at bounding box center [431, 221] width 119 height 36
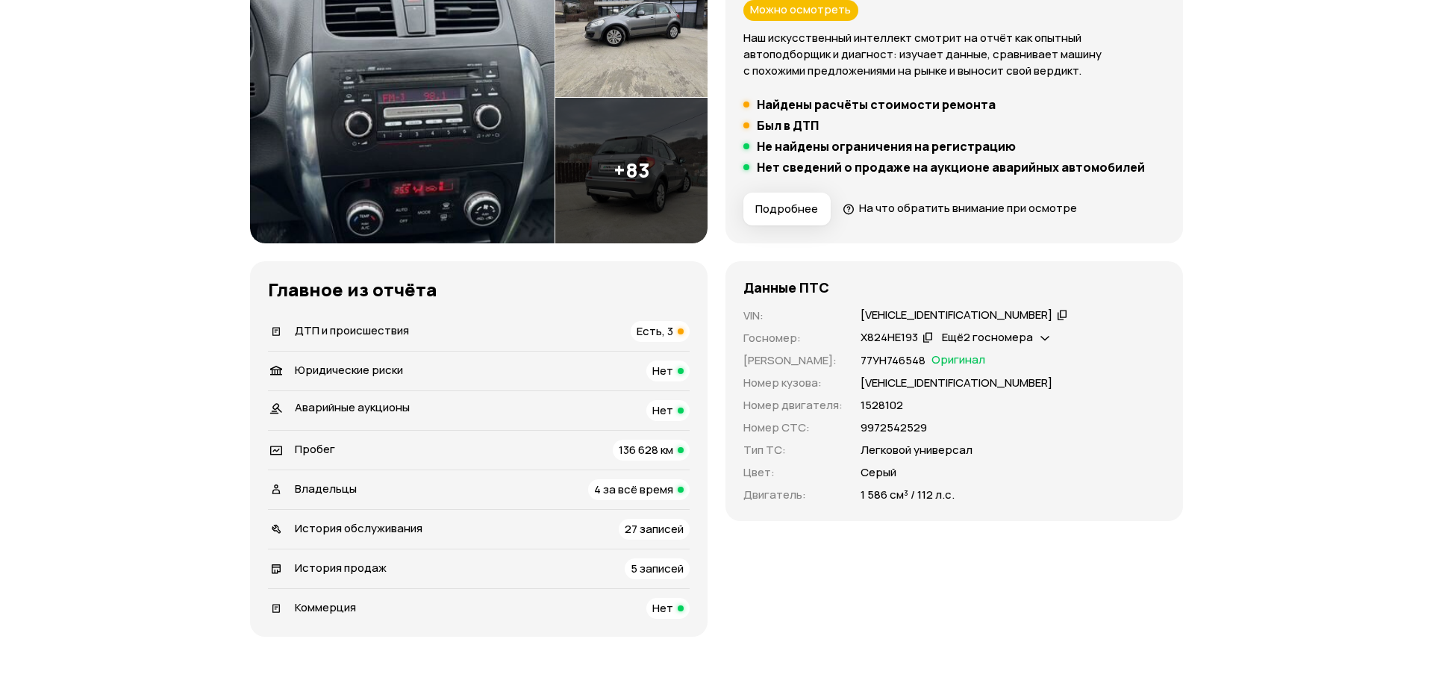
scroll to position [358, 0]
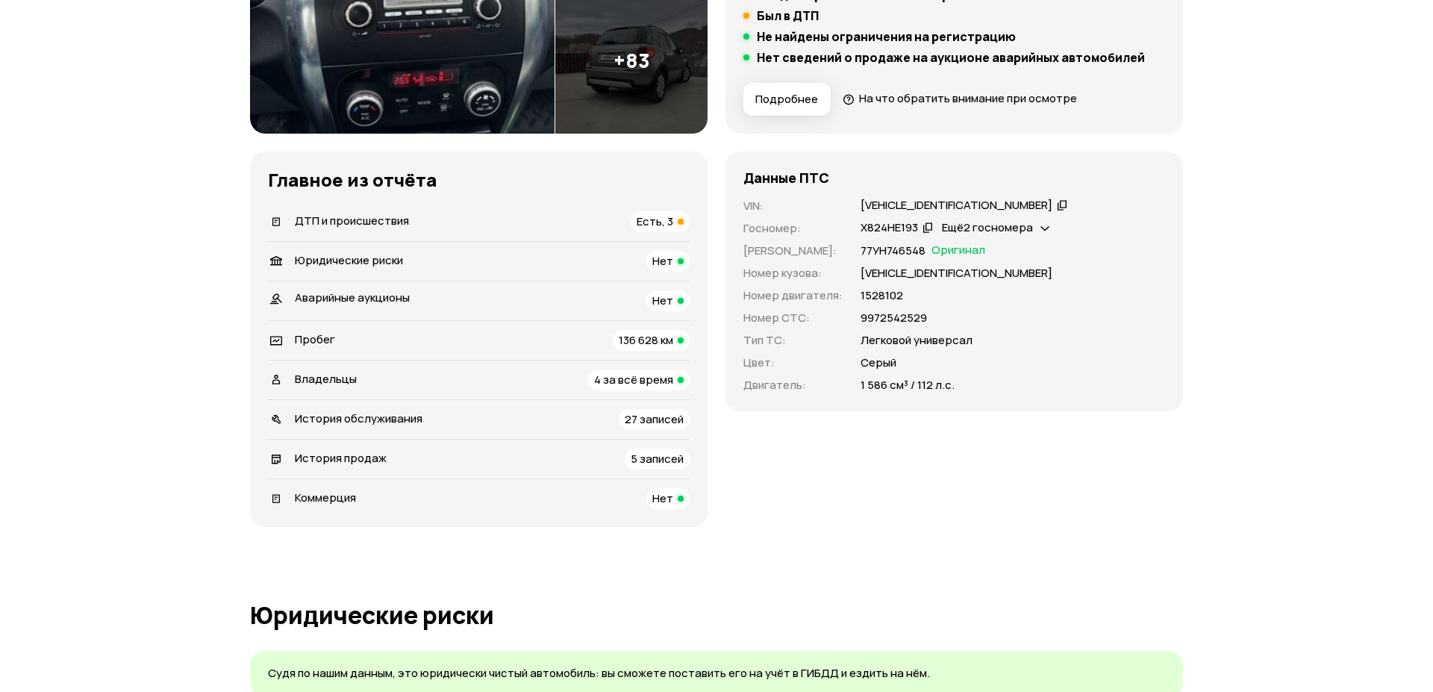
click at [478, 386] on div "Владельцы 4 за всё время" at bounding box center [479, 380] width 422 height 21
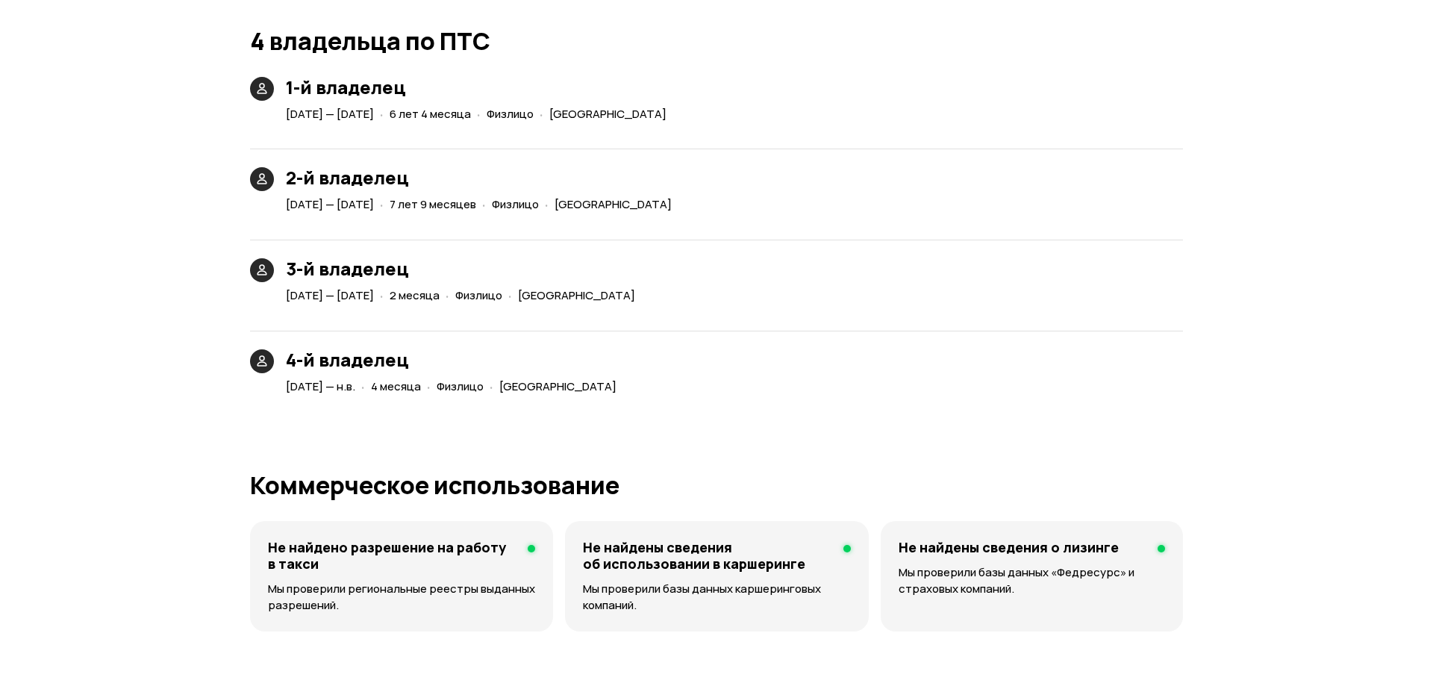
scroll to position [3537, 0]
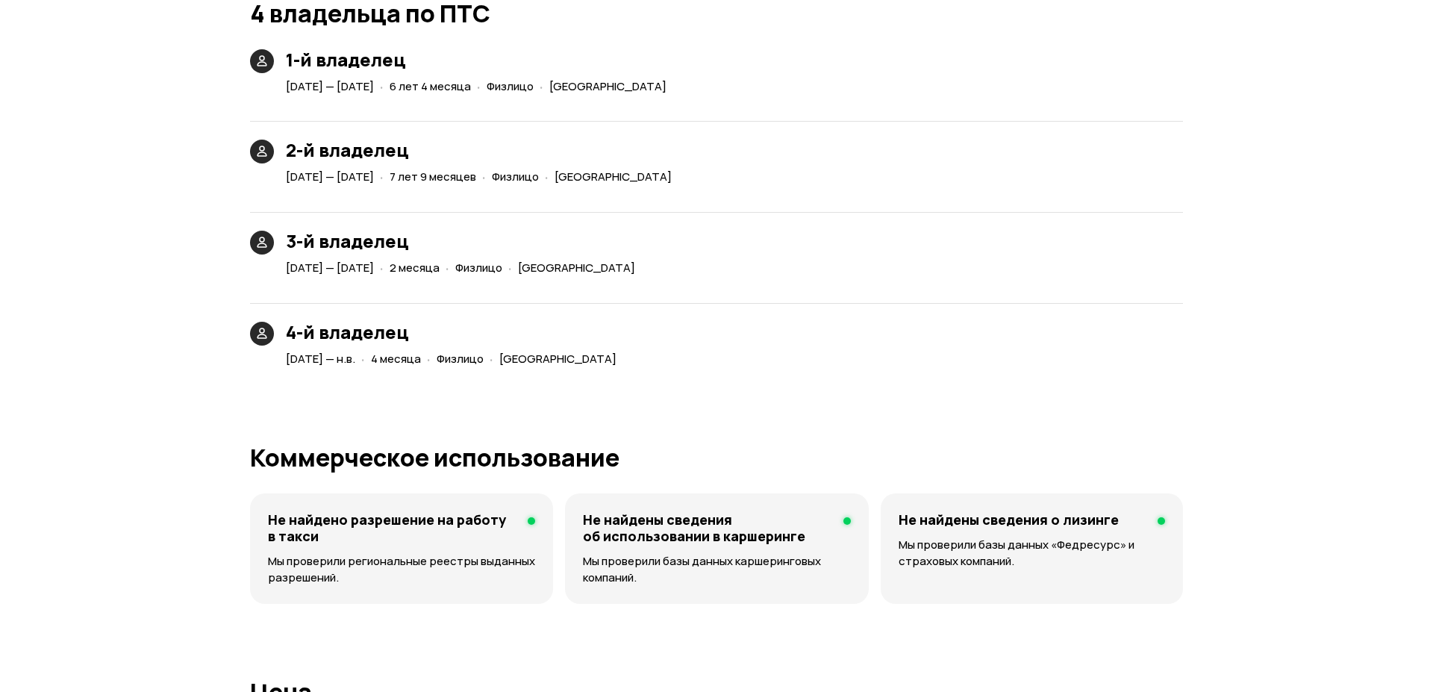
drag, startPoint x: 287, startPoint y: 358, endPoint x: 376, endPoint y: 362, distance: 89.0
click at [355, 362] on span "[DATE] — н.в." at bounding box center [320, 359] width 69 height 16
drag, startPoint x: 423, startPoint y: 264, endPoint x: 452, endPoint y: 266, distance: 29.2
click at [374, 266] on span "[DATE] — [DATE]" at bounding box center [330, 268] width 88 height 16
